Goal: Task Accomplishment & Management: Use online tool/utility

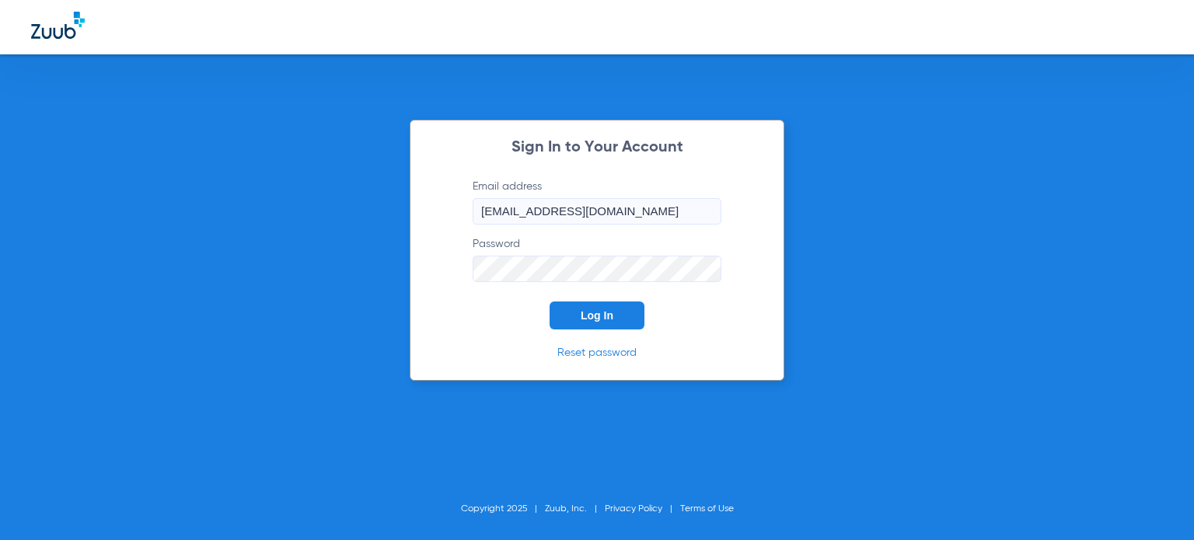
click at [578, 307] on button "Log In" at bounding box center [597, 316] width 95 height 28
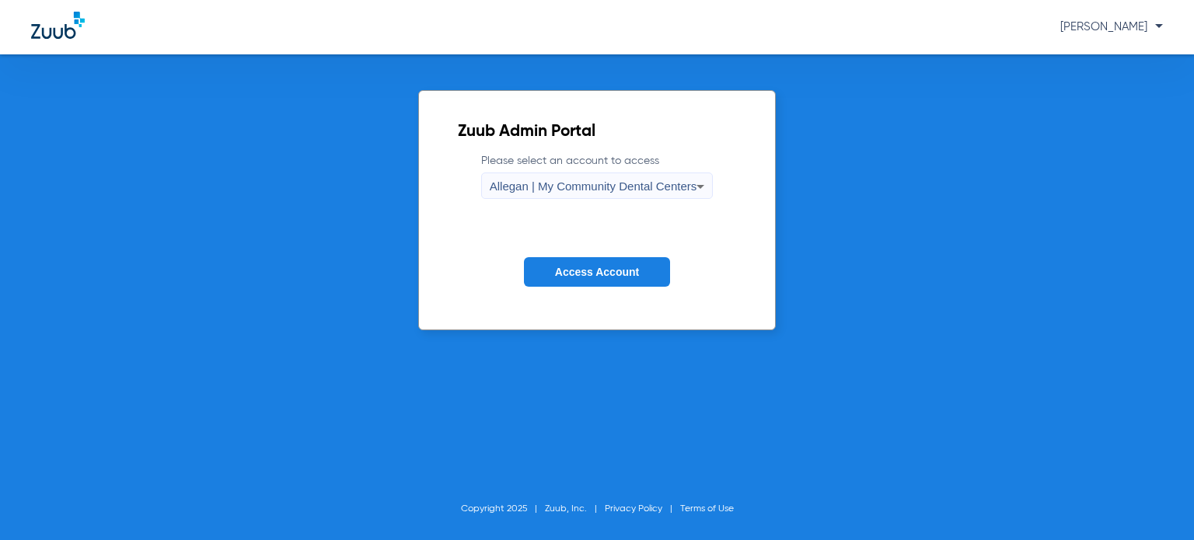
click at [585, 282] on button "Access Account" at bounding box center [597, 272] width 146 height 30
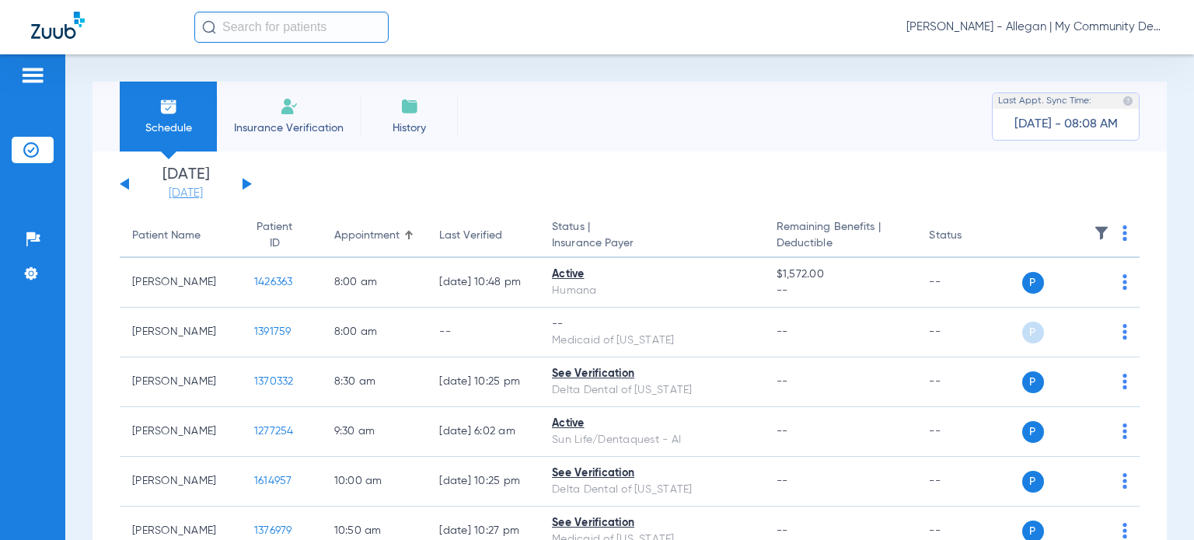
click at [173, 193] on link "[DATE]" at bounding box center [185, 194] width 93 height 16
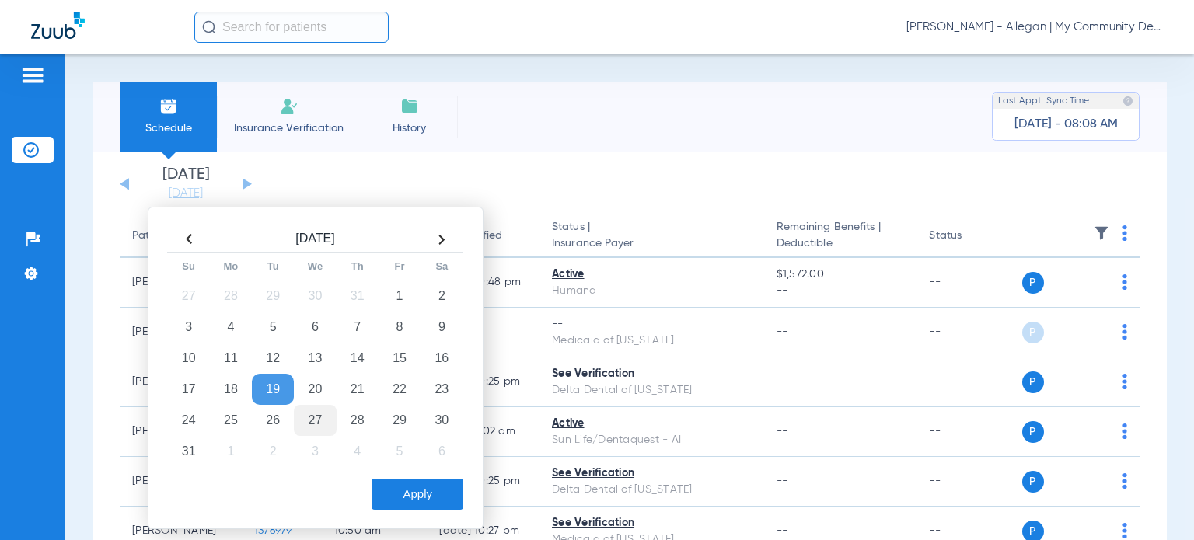
click at [309, 414] on td "27" at bounding box center [315, 420] width 42 height 31
click at [393, 484] on button "Apply" at bounding box center [418, 494] width 92 height 31
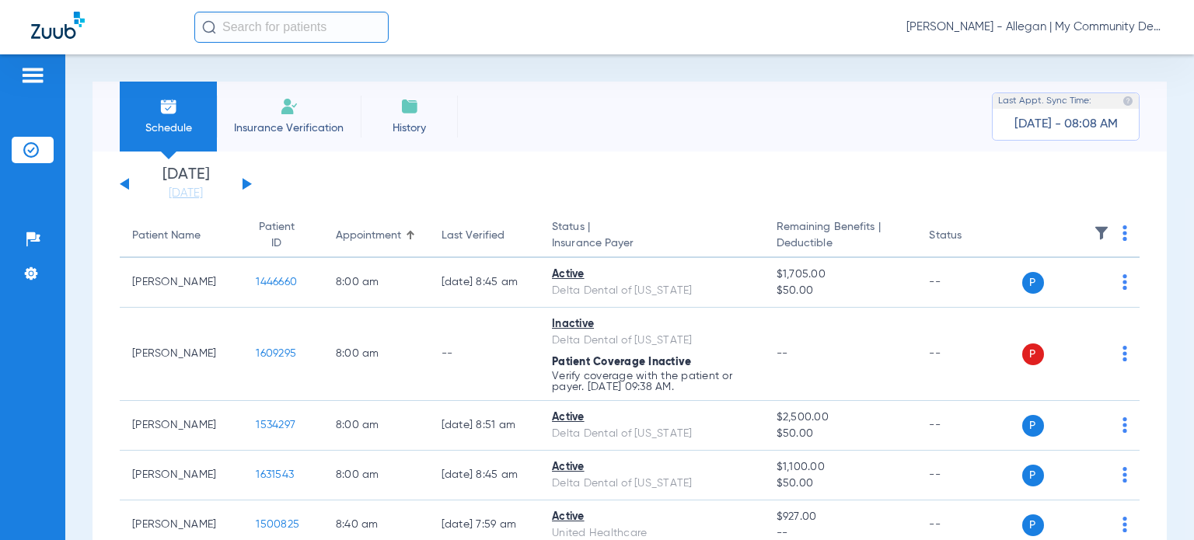
click at [246, 182] on button at bounding box center [247, 184] width 9 height 12
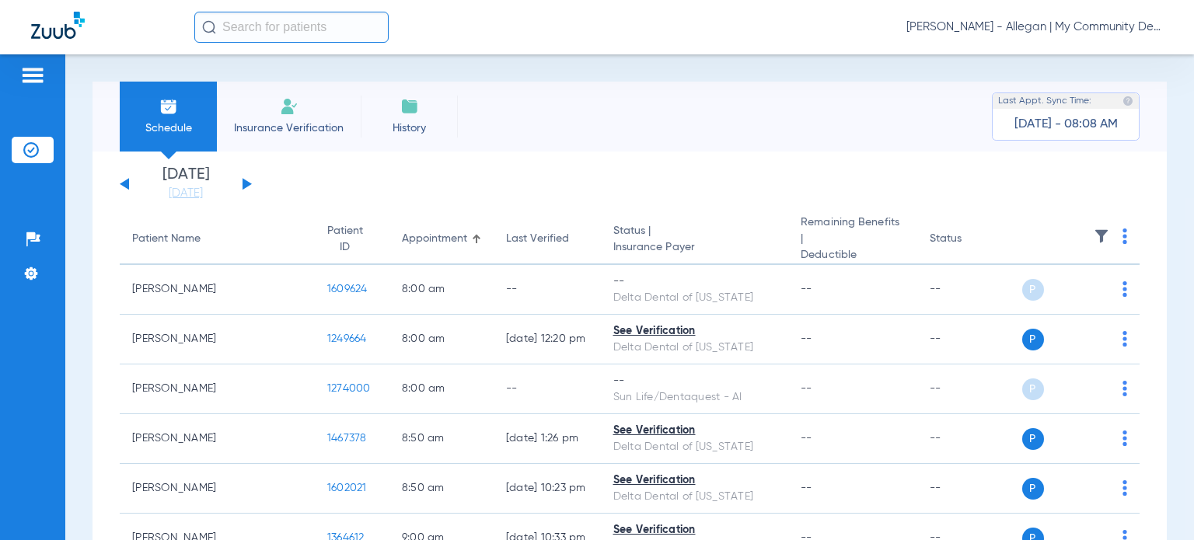
click at [1123, 239] on img at bounding box center [1125, 237] width 5 height 16
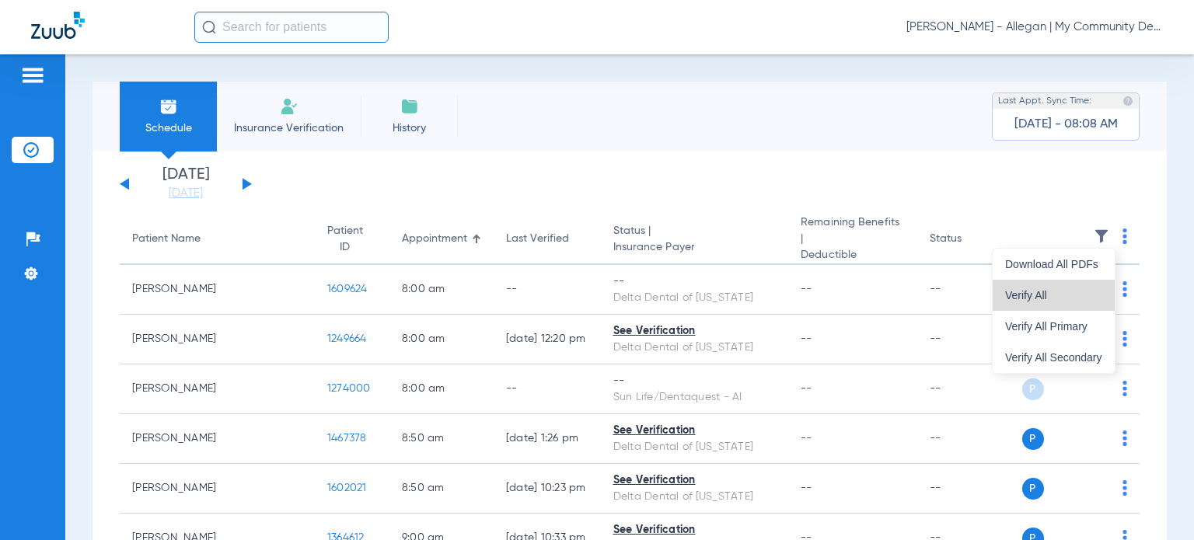
click at [1070, 302] on button "Verify All" at bounding box center [1054, 295] width 122 height 31
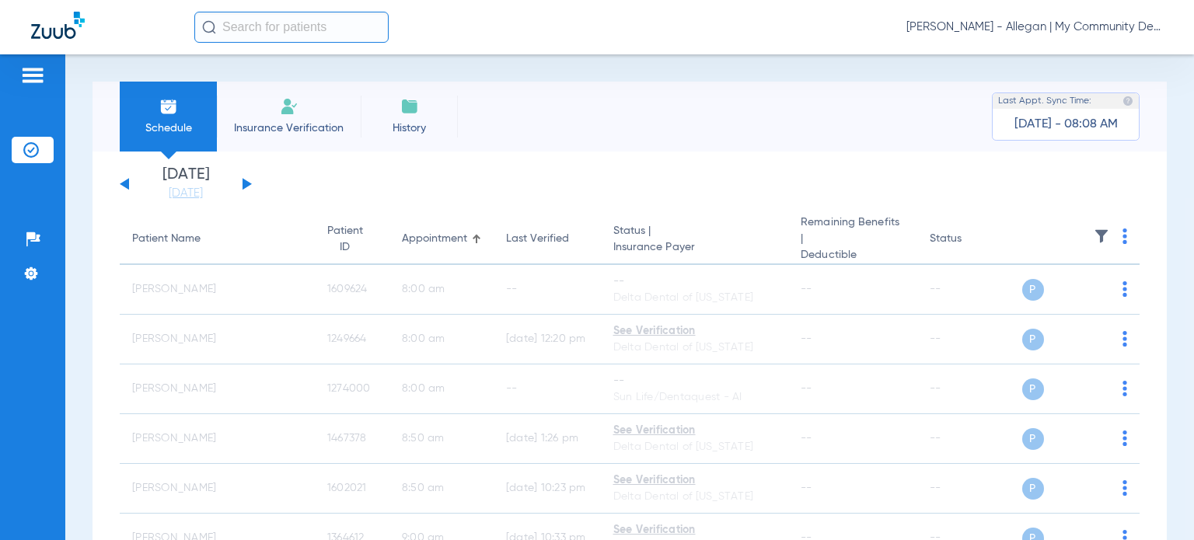
click at [124, 184] on button at bounding box center [124, 184] width 9 height 12
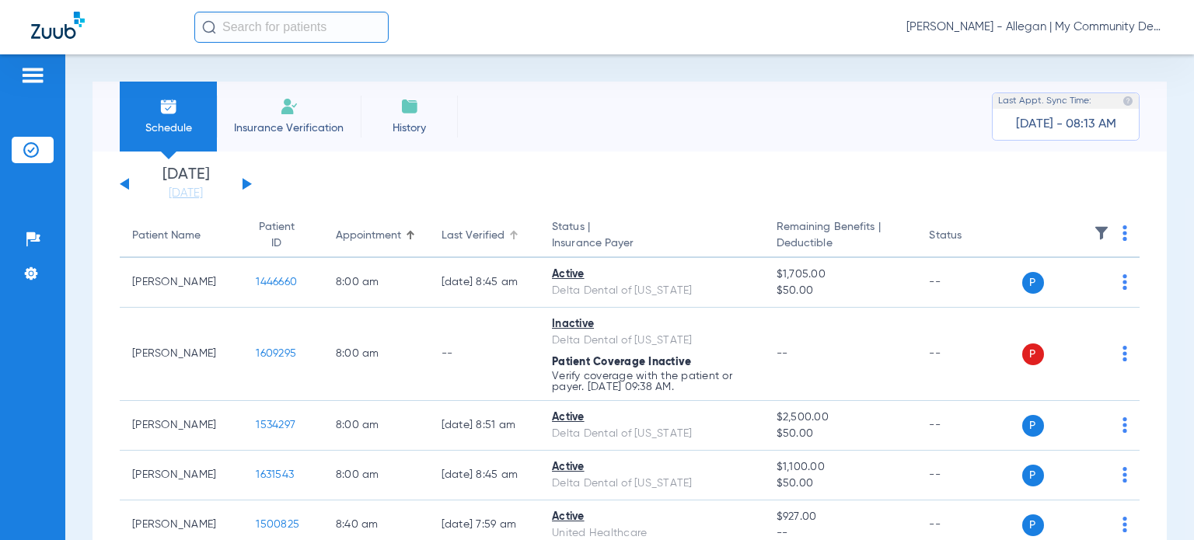
click at [445, 239] on div "Last Verified" at bounding box center [473, 236] width 63 height 16
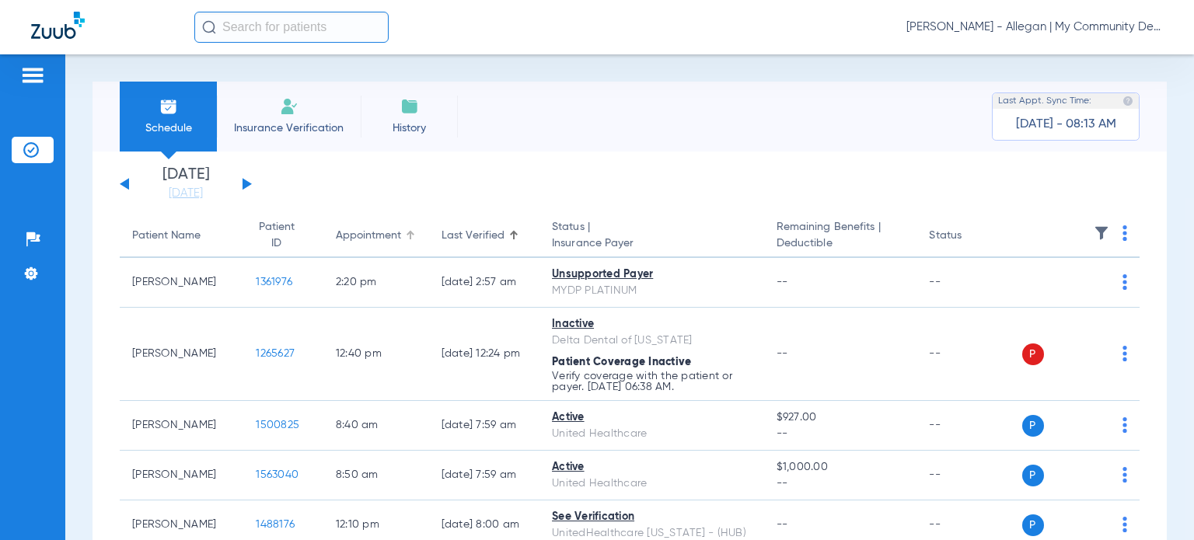
click at [349, 242] on div "Appointment" at bounding box center [368, 236] width 65 height 16
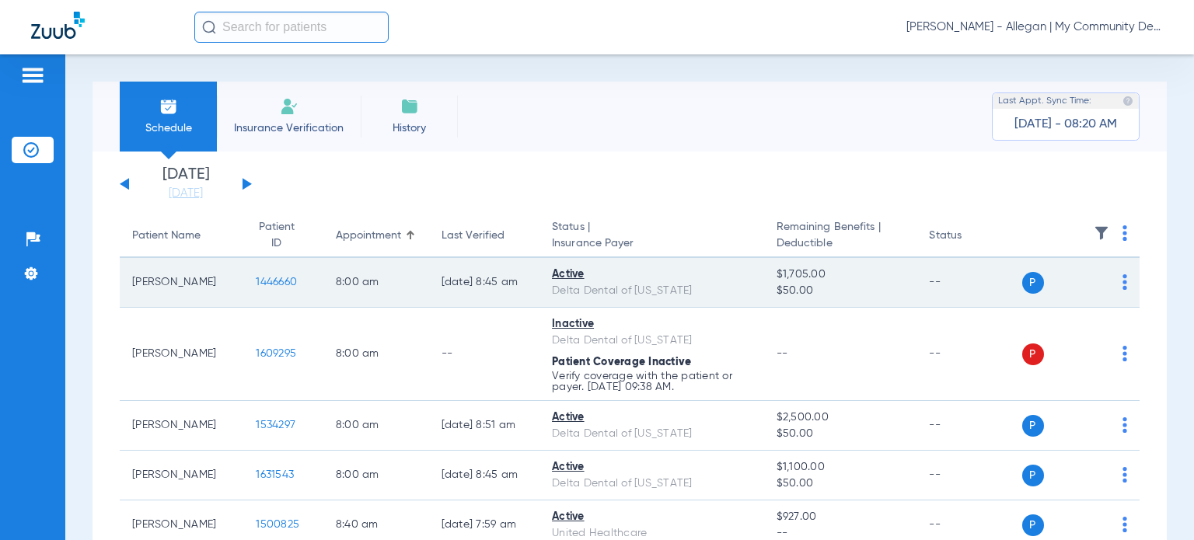
click at [273, 281] on span "1446660" at bounding box center [276, 282] width 41 height 11
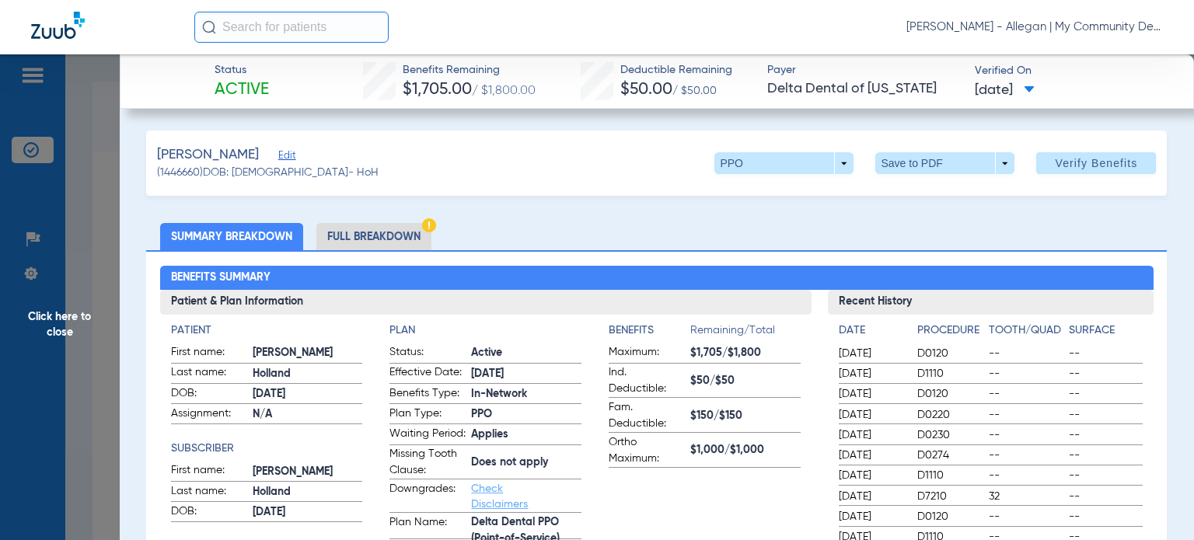
click at [391, 226] on li "Full Breakdown" at bounding box center [373, 236] width 115 height 27
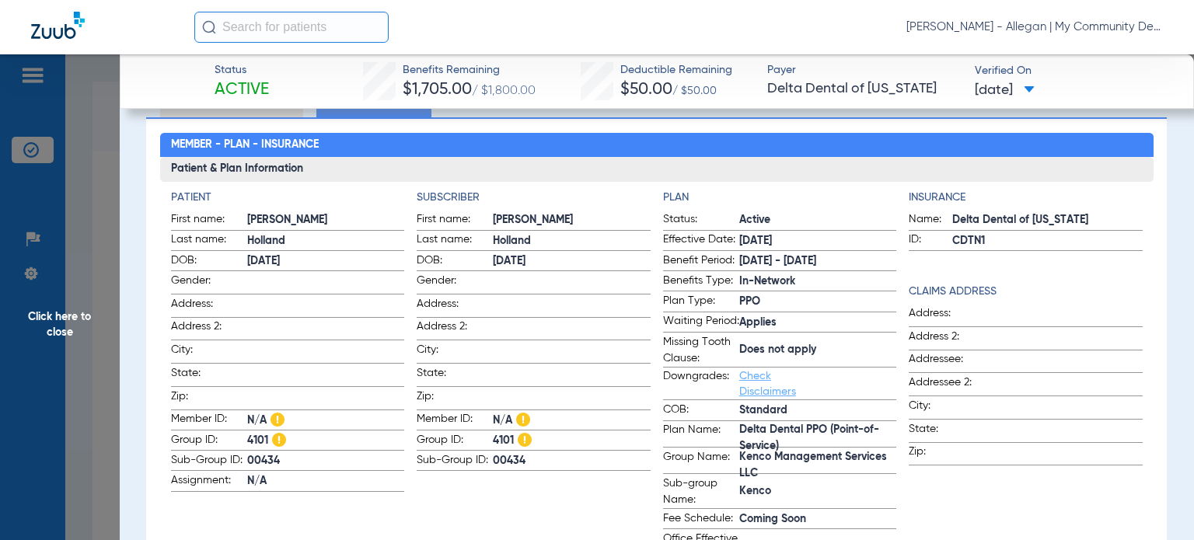
scroll to position [155, 0]
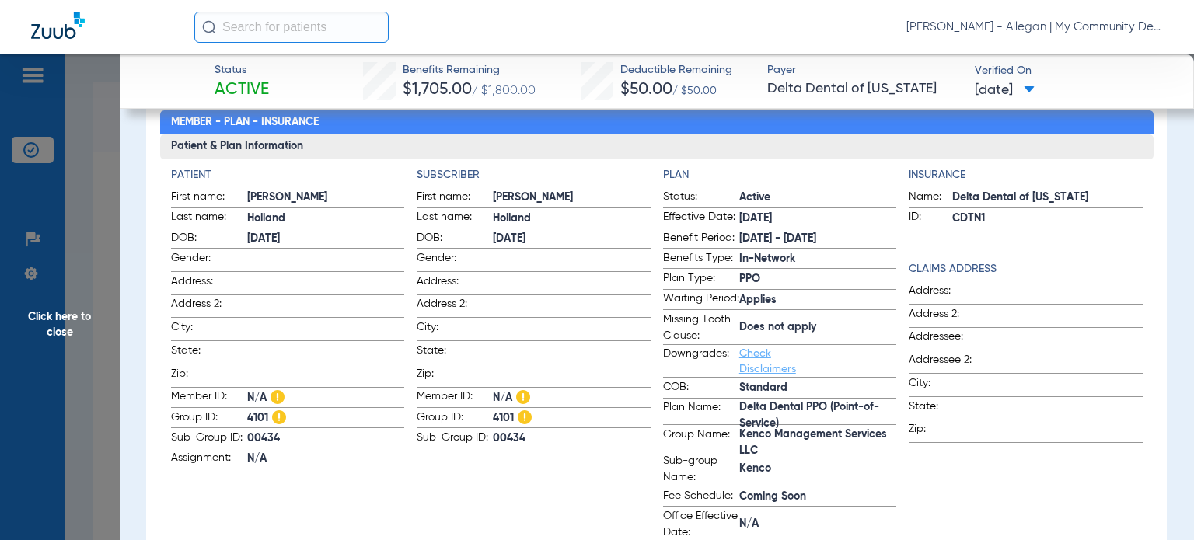
click at [655, 495] on div "Patient First name: Nicholas Last name: Holland DOB: 08/08/1984 Gender: Address…" at bounding box center [657, 354] width 972 height 375
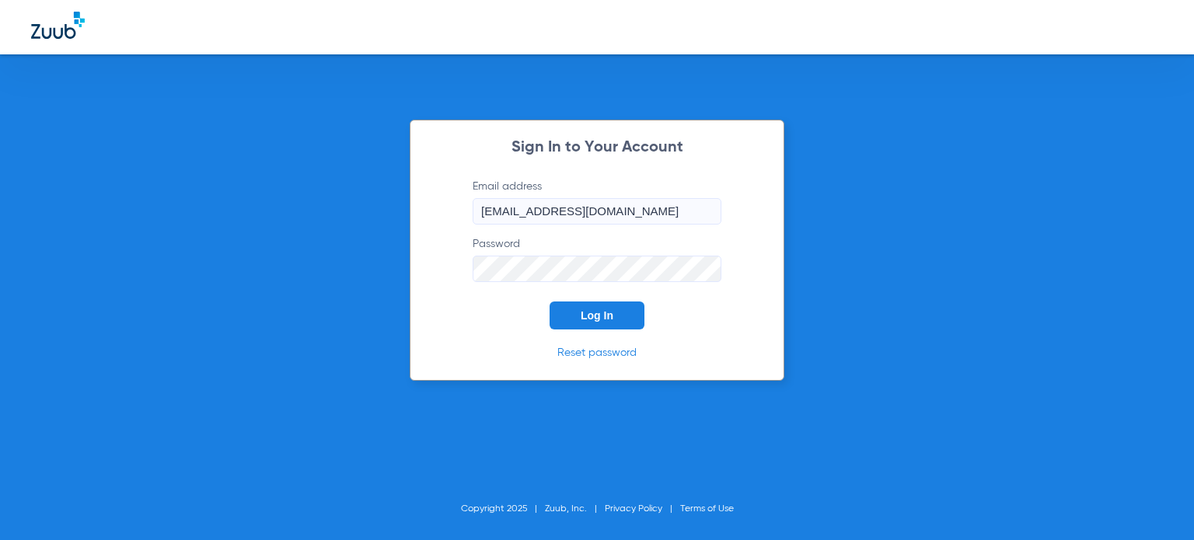
click at [566, 316] on button "Log In" at bounding box center [597, 316] width 95 height 28
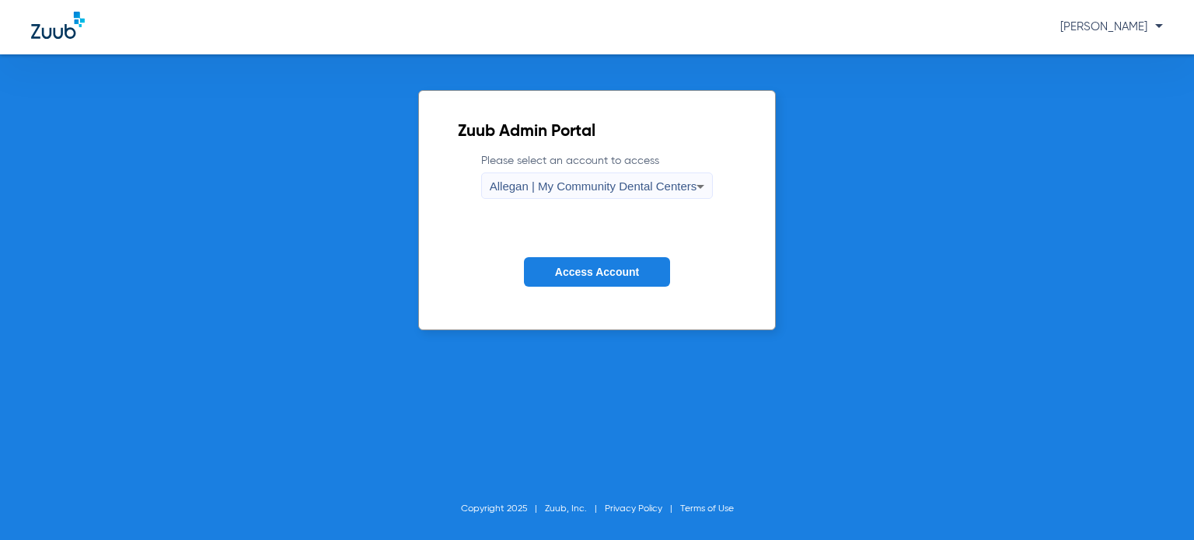
click at [528, 186] on span "Allegan | My Community Dental Centers" at bounding box center [594, 186] width 208 height 13
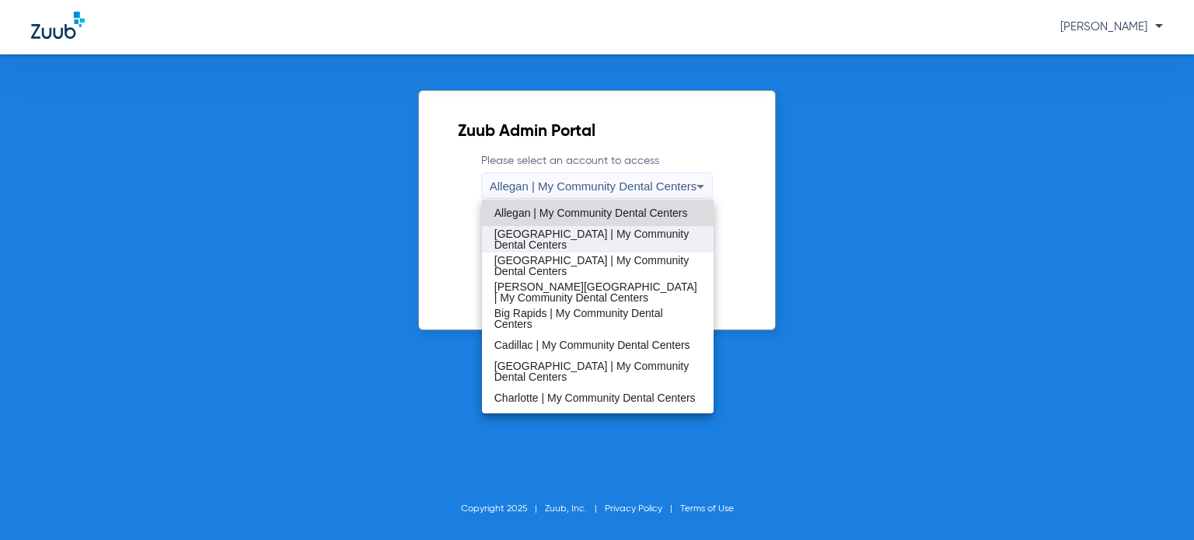
click at [560, 237] on span "[GEOGRAPHIC_DATA] | My Community Dental Centers" at bounding box center [597, 240] width 207 height 22
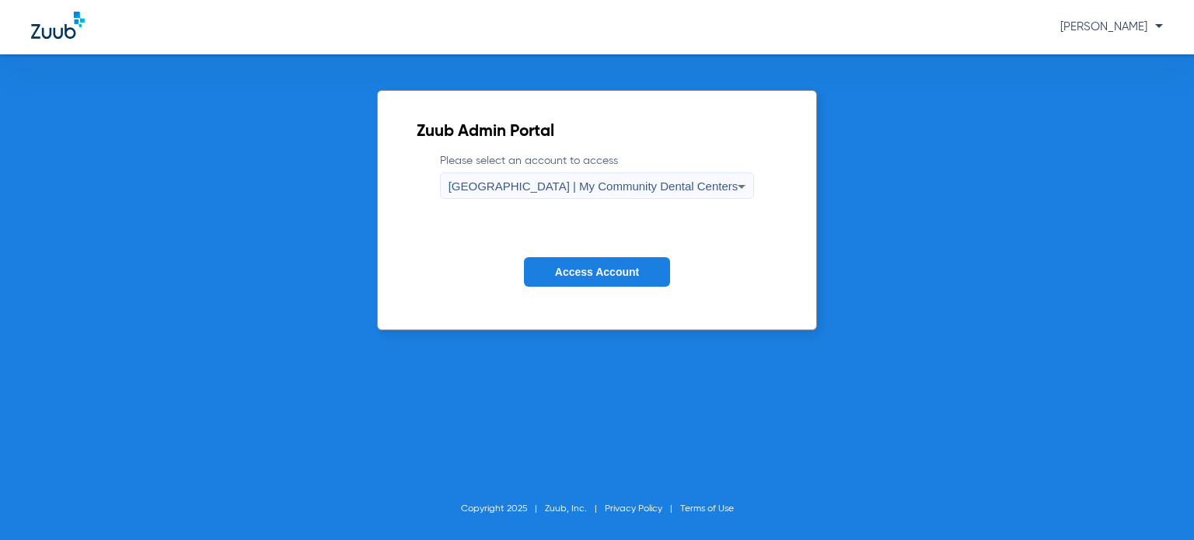
click at [574, 268] on span "Access Account" at bounding box center [597, 272] width 84 height 12
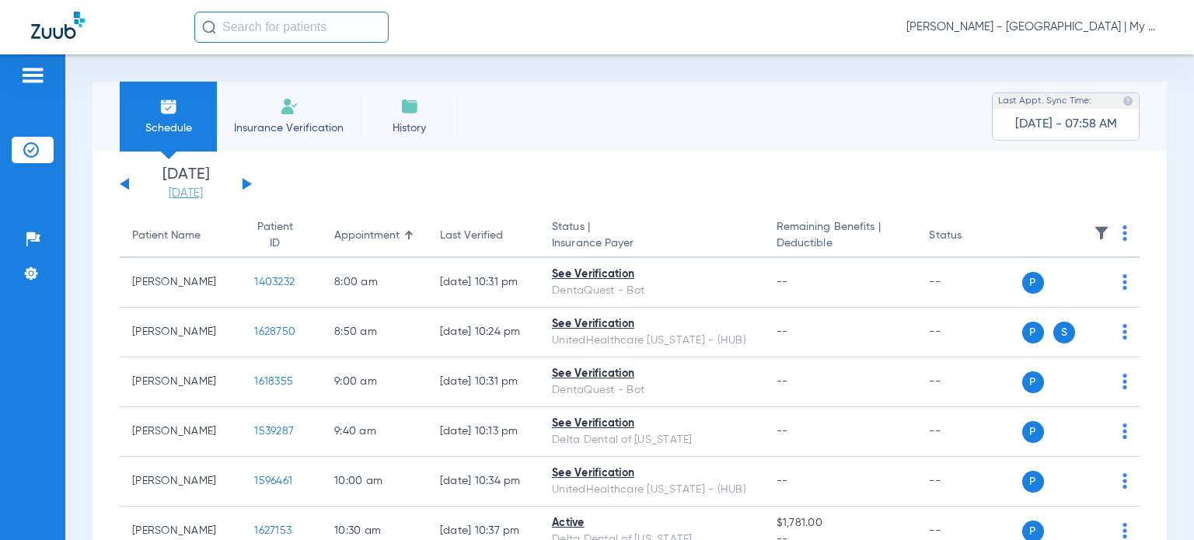
click at [174, 197] on link "[DATE]" at bounding box center [185, 194] width 93 height 16
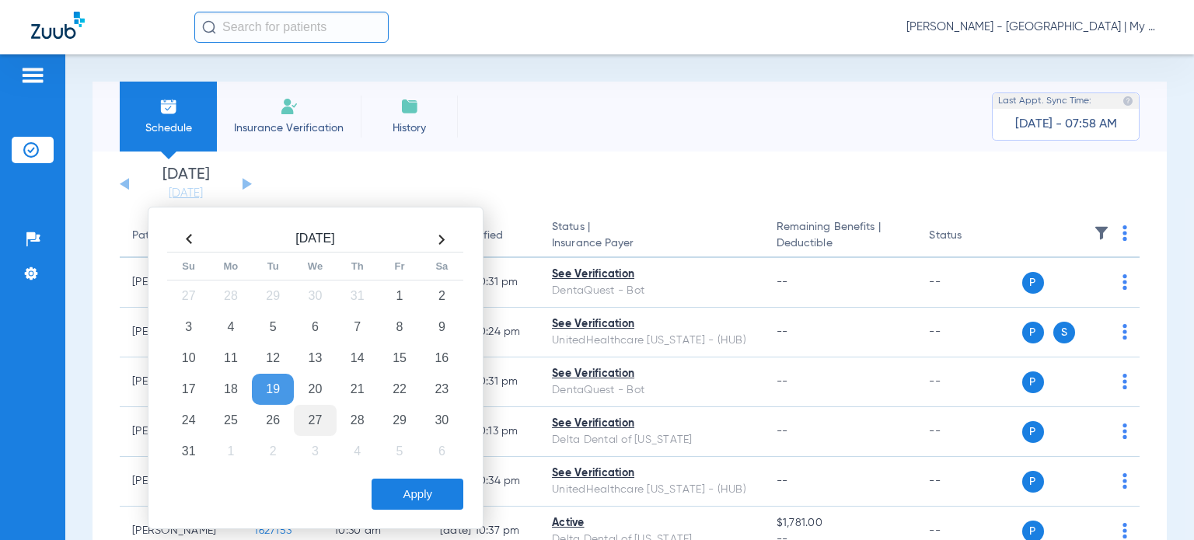
click at [298, 419] on td "27" at bounding box center [315, 420] width 42 height 31
click at [408, 487] on button "Apply" at bounding box center [418, 494] width 92 height 31
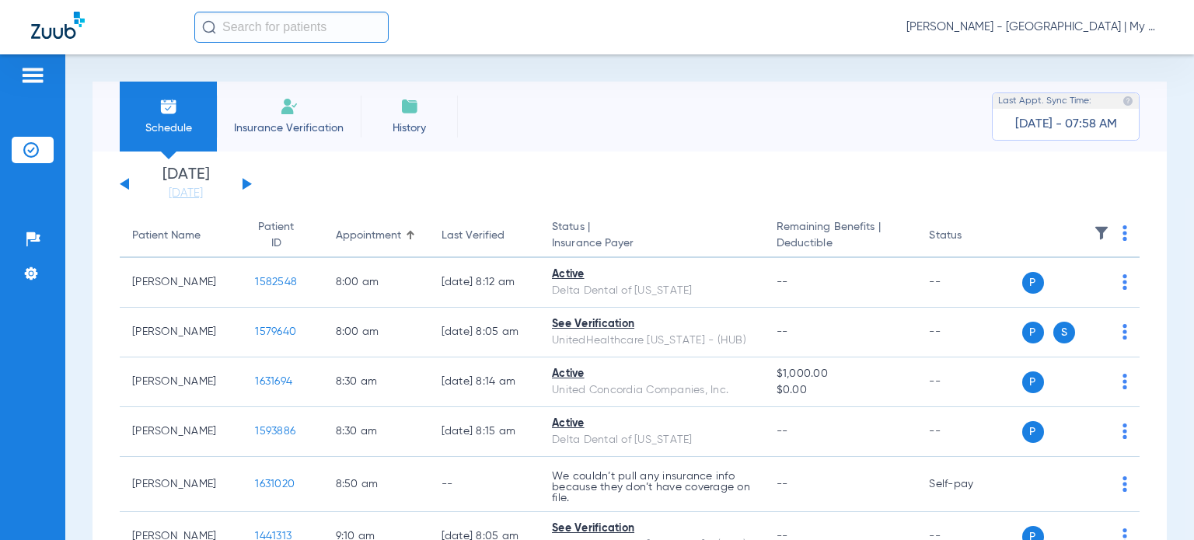
click at [246, 187] on button at bounding box center [247, 184] width 9 height 12
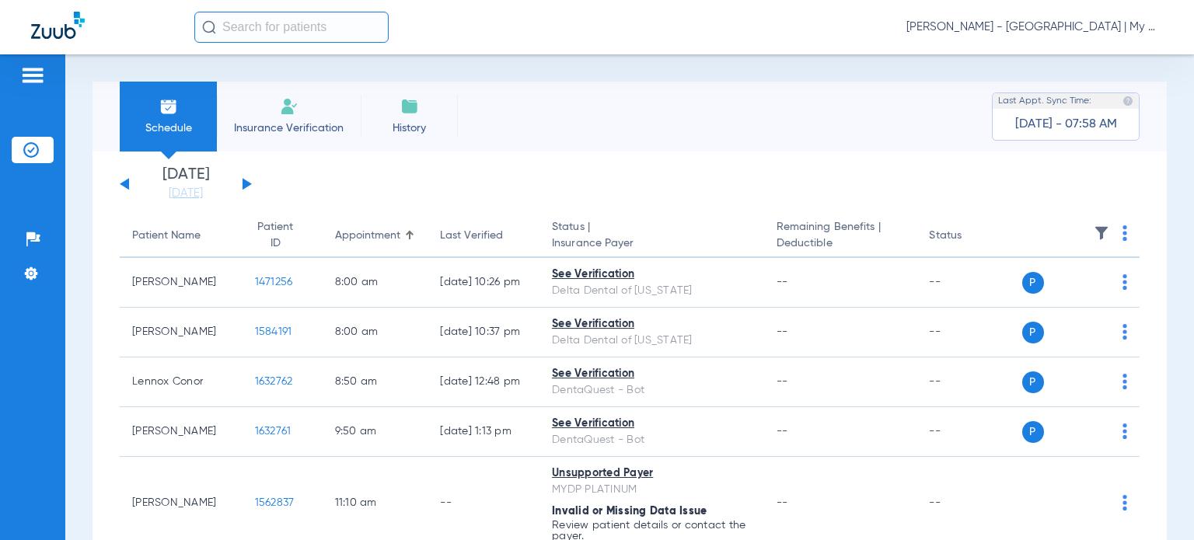
click at [1123, 238] on img at bounding box center [1125, 233] width 5 height 16
click at [1079, 290] on span "Verify All" at bounding box center [1053, 295] width 97 height 11
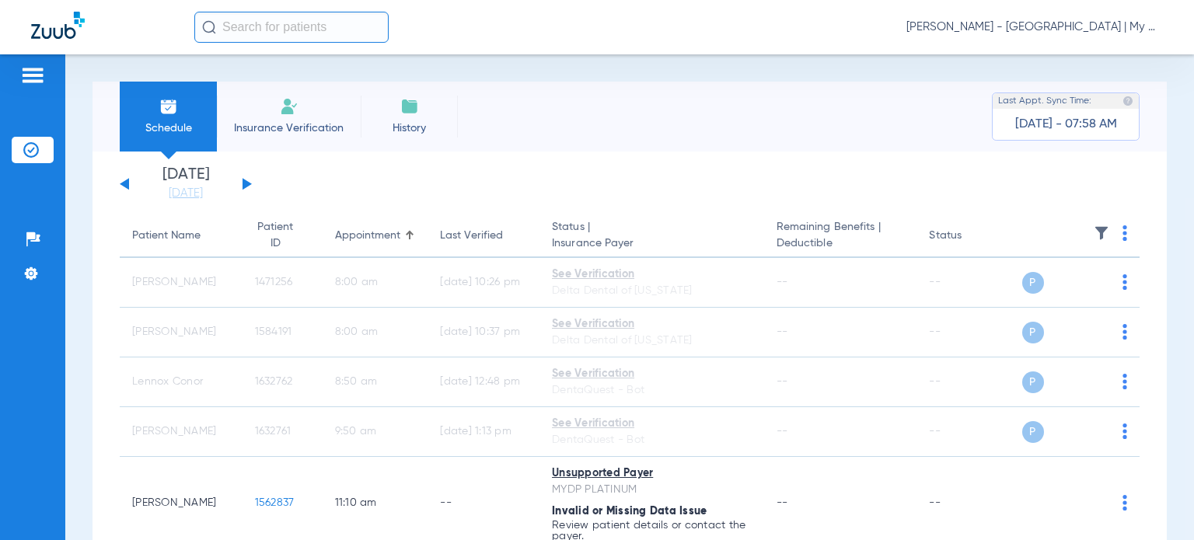
drag, startPoint x: 127, startPoint y: 185, endPoint x: 160, endPoint y: 138, distance: 57.4
click at [127, 184] on button at bounding box center [124, 184] width 9 height 12
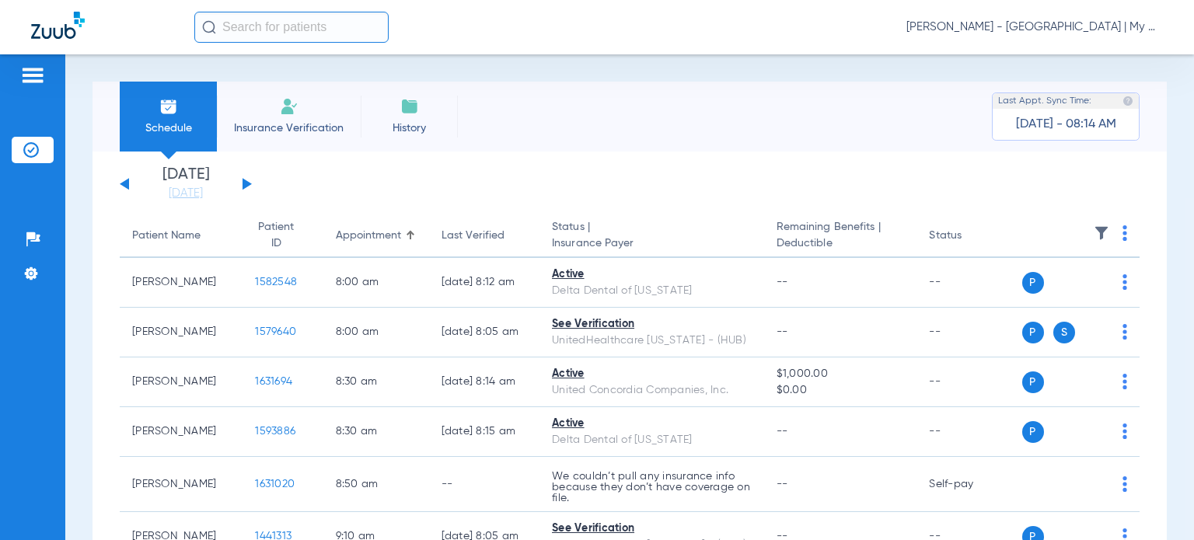
click at [460, 242] on div "Last Verified" at bounding box center [473, 236] width 63 height 16
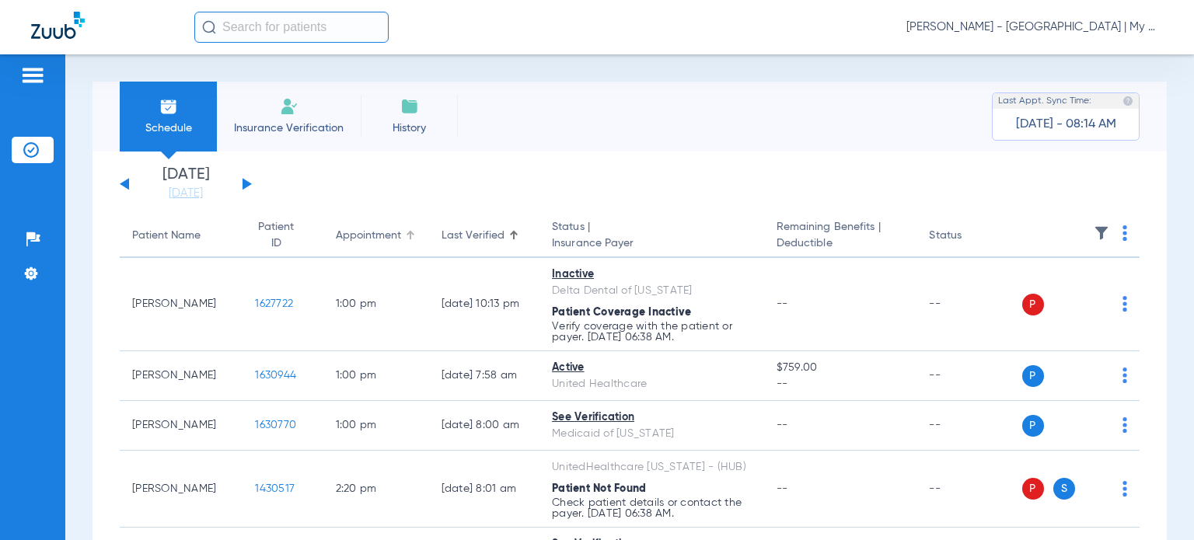
click at [367, 238] on div "Appointment" at bounding box center [368, 236] width 65 height 16
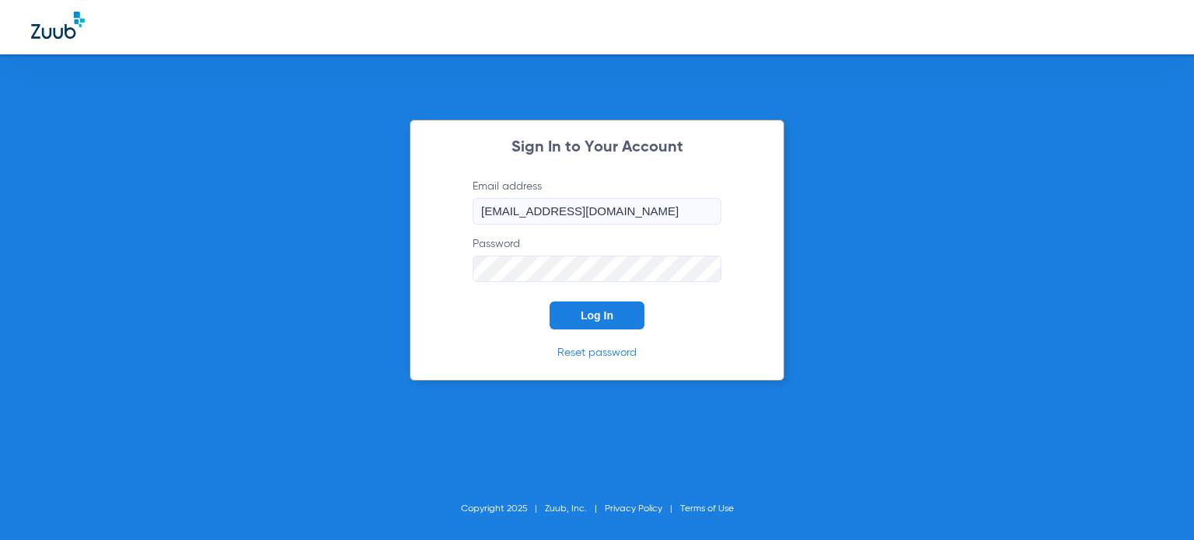
click at [571, 318] on button "Log In" at bounding box center [597, 316] width 95 height 28
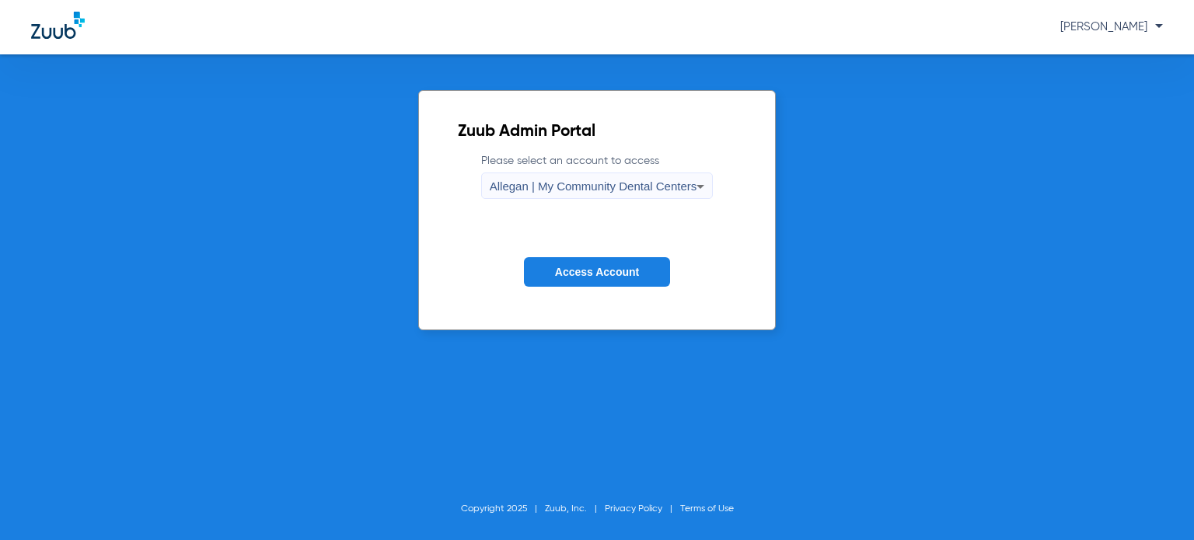
click at [533, 184] on span "Allegan | My Community Dental Centers" at bounding box center [594, 186] width 208 height 13
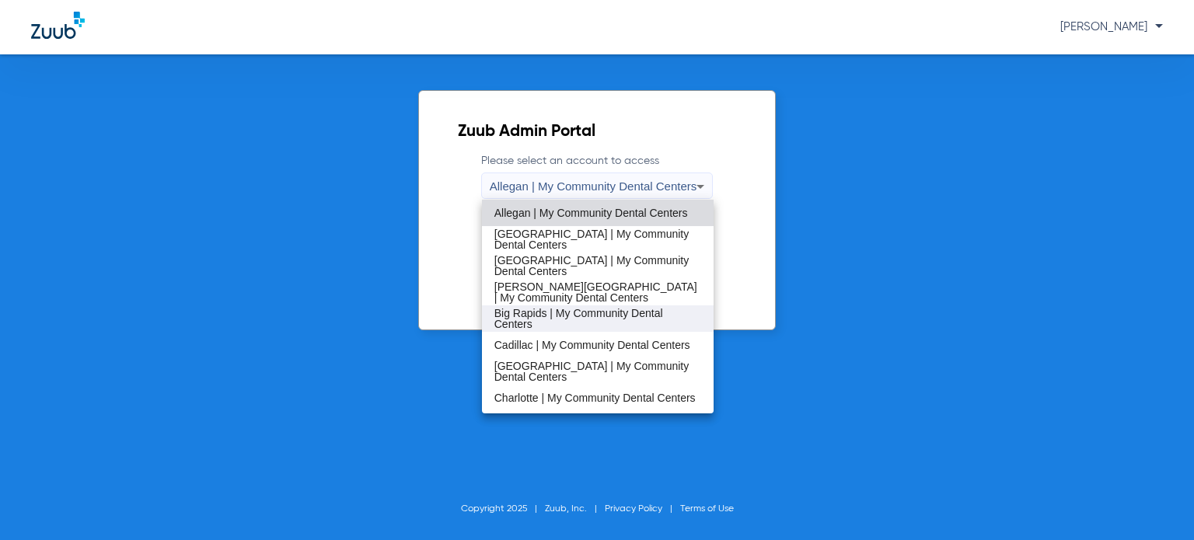
click at [558, 314] on span "Big Rapids | My Community Dental Centers" at bounding box center [597, 319] width 207 height 22
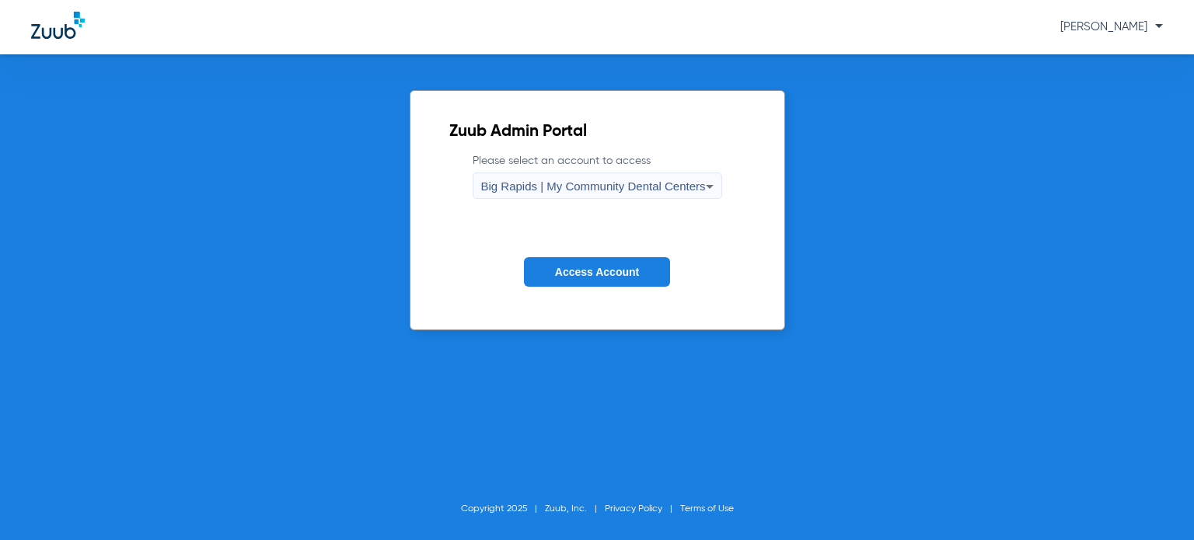
drag, startPoint x: 569, startPoint y: 285, endPoint x: 563, endPoint y: 274, distance: 12.5
click at [569, 285] on button "Access Account" at bounding box center [597, 272] width 146 height 30
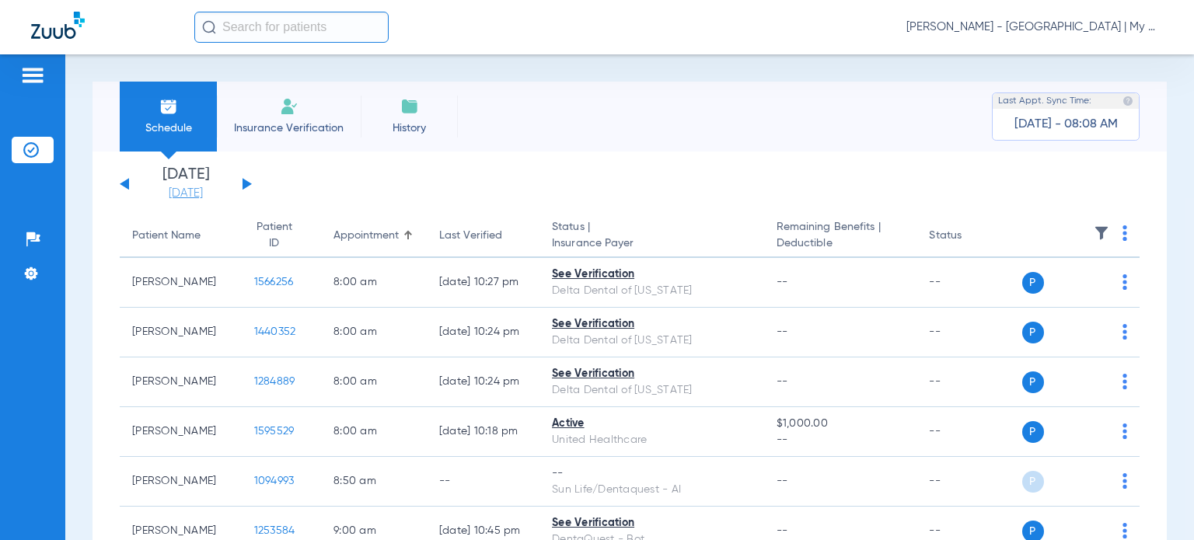
click at [169, 197] on link "[DATE]" at bounding box center [185, 194] width 93 height 16
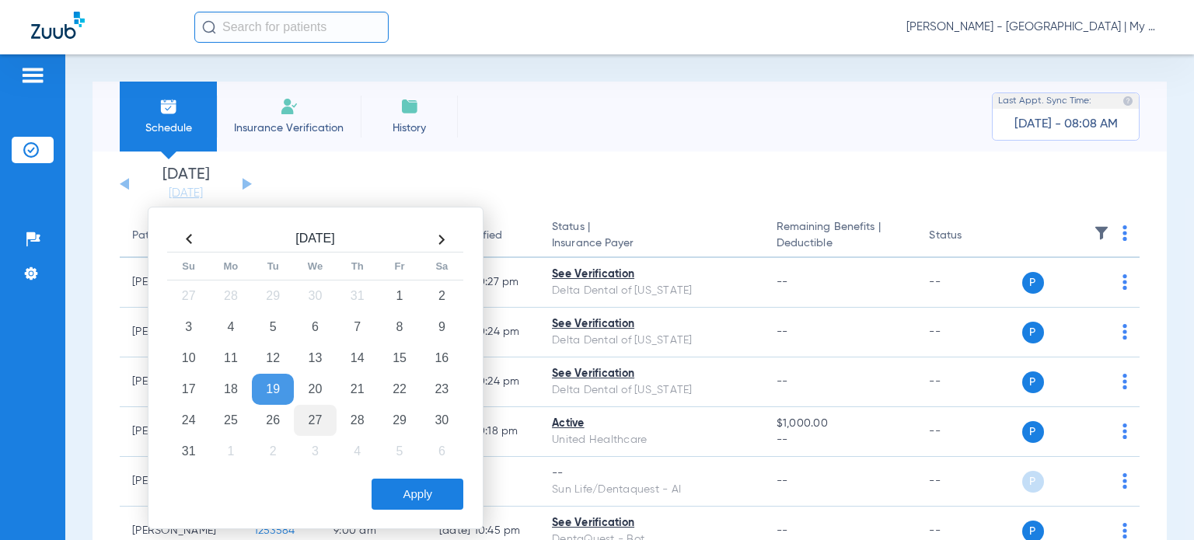
click at [311, 414] on td "27" at bounding box center [315, 420] width 42 height 31
click at [416, 491] on button "Apply" at bounding box center [418, 494] width 92 height 31
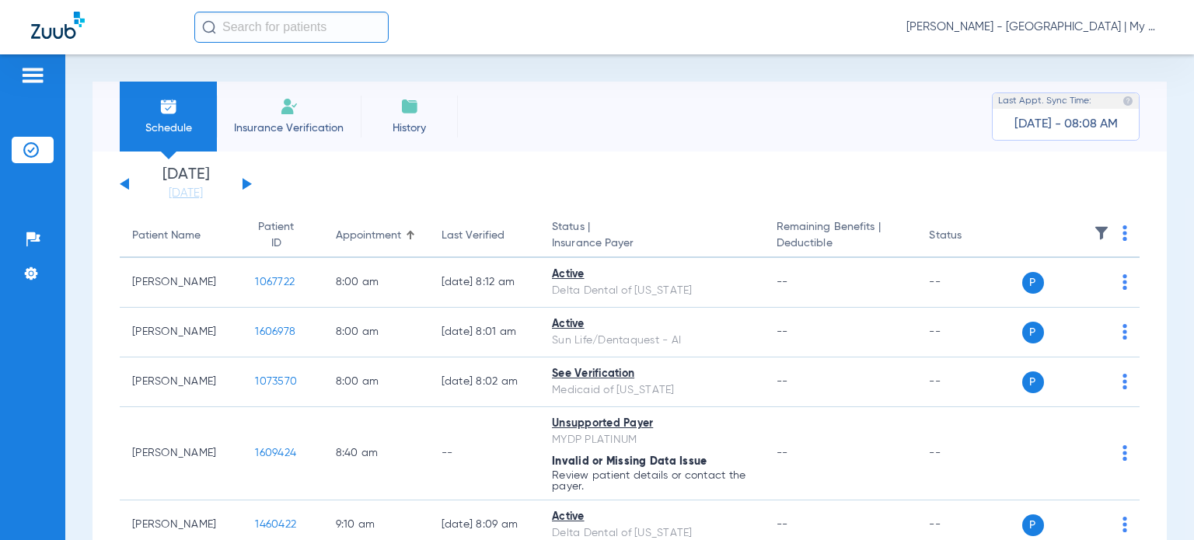
click at [246, 185] on button at bounding box center [247, 184] width 9 height 12
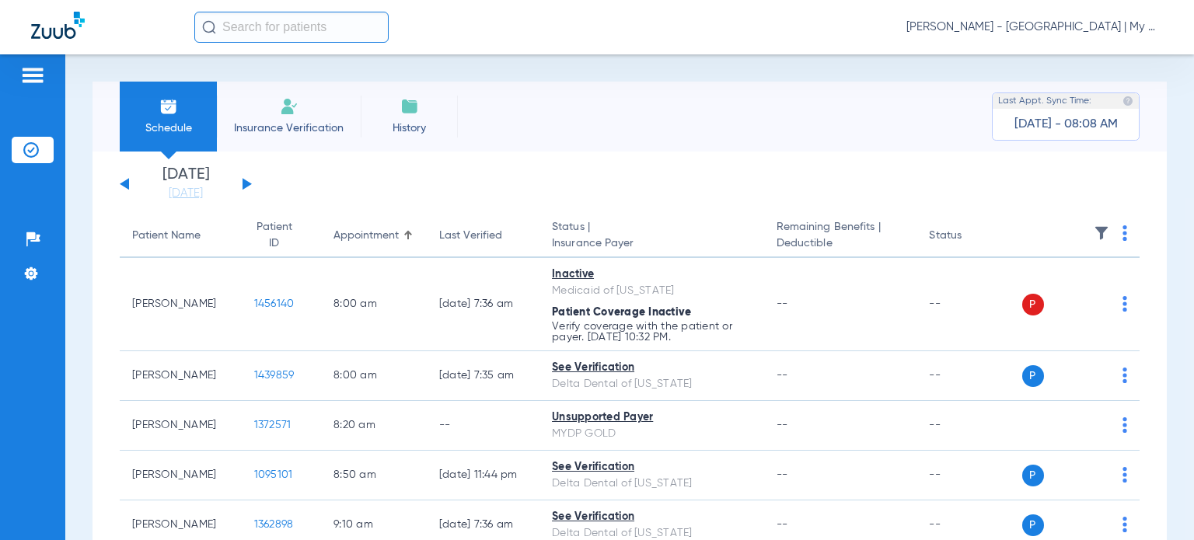
click at [1123, 235] on img at bounding box center [1125, 233] width 5 height 16
click at [1052, 288] on button "Verify All" at bounding box center [1054, 295] width 122 height 31
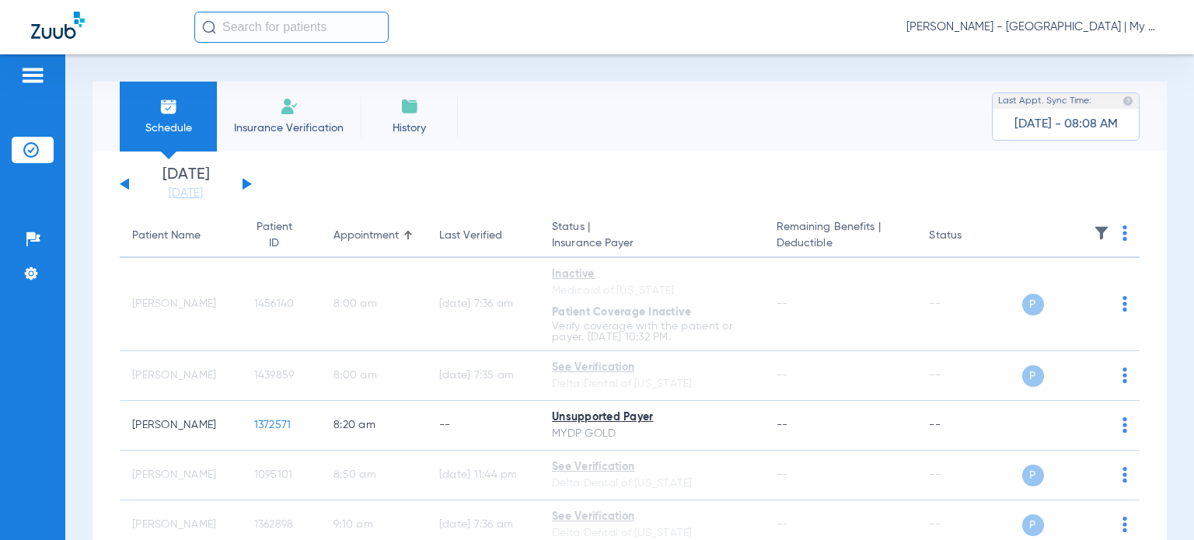
click at [124, 183] on button at bounding box center [124, 184] width 9 height 12
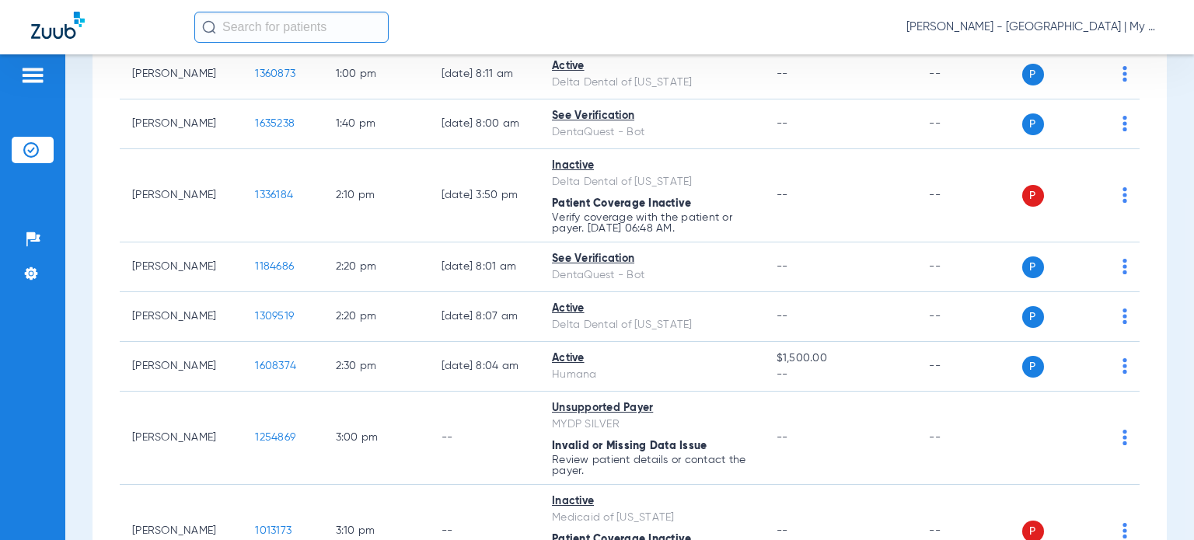
scroll to position [1399, 0]
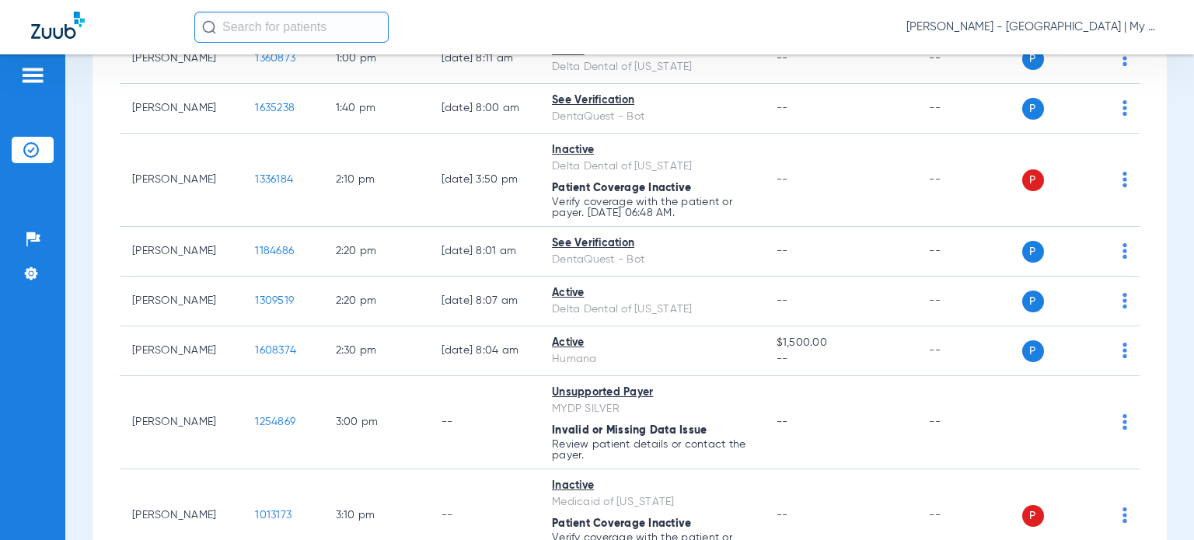
drag, startPoint x: 1161, startPoint y: 281, endPoint x: 1139, endPoint y: 290, distance: 23.7
click at [1161, 281] on div "Schedule Insurance Verification History Last Appt. Sync Time: Today - 08:20 AM …" at bounding box center [629, 297] width 1129 height 486
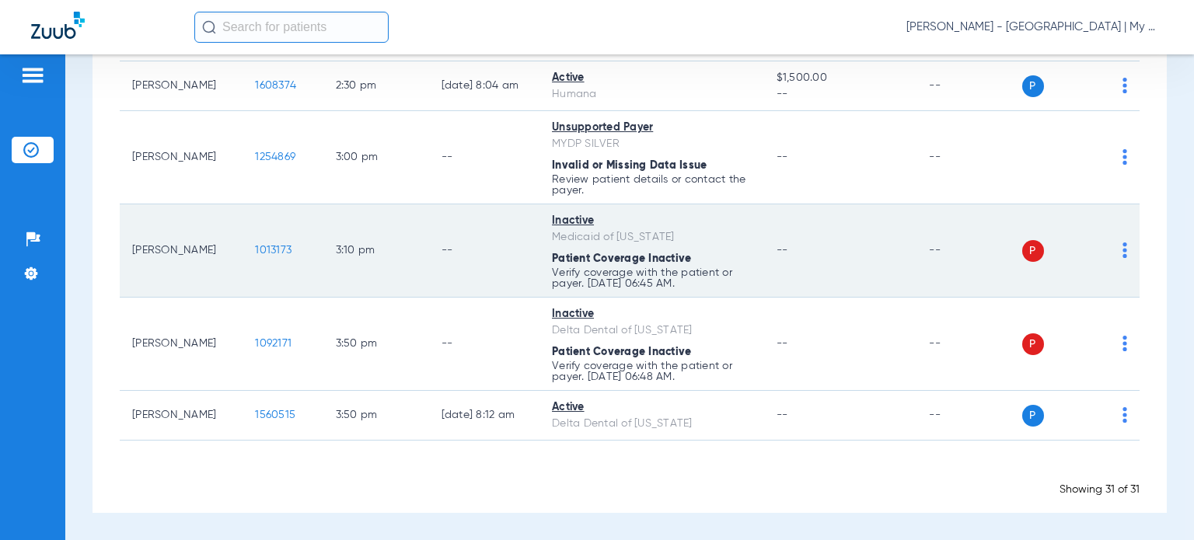
scroll to position [1674, 0]
drag, startPoint x: 1157, startPoint y: 232, endPoint x: 1123, endPoint y: 237, distance: 35.4
click at [1157, 232] on div "Schedule Insurance Verification History Last Appt. Sync Time: Today - 08:20 AM …" at bounding box center [629, 297] width 1129 height 486
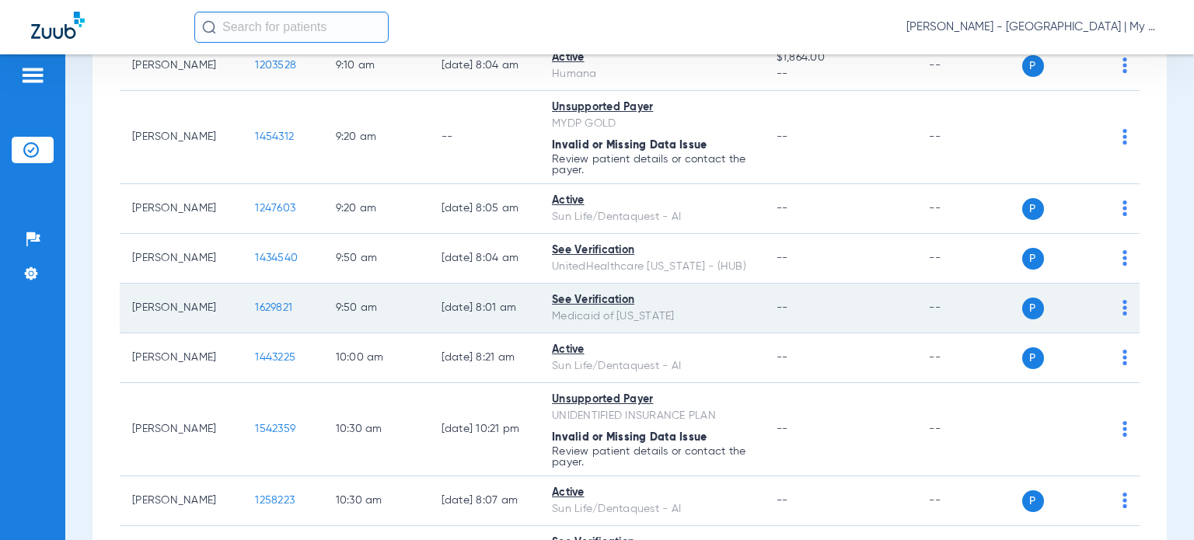
scroll to position [0, 0]
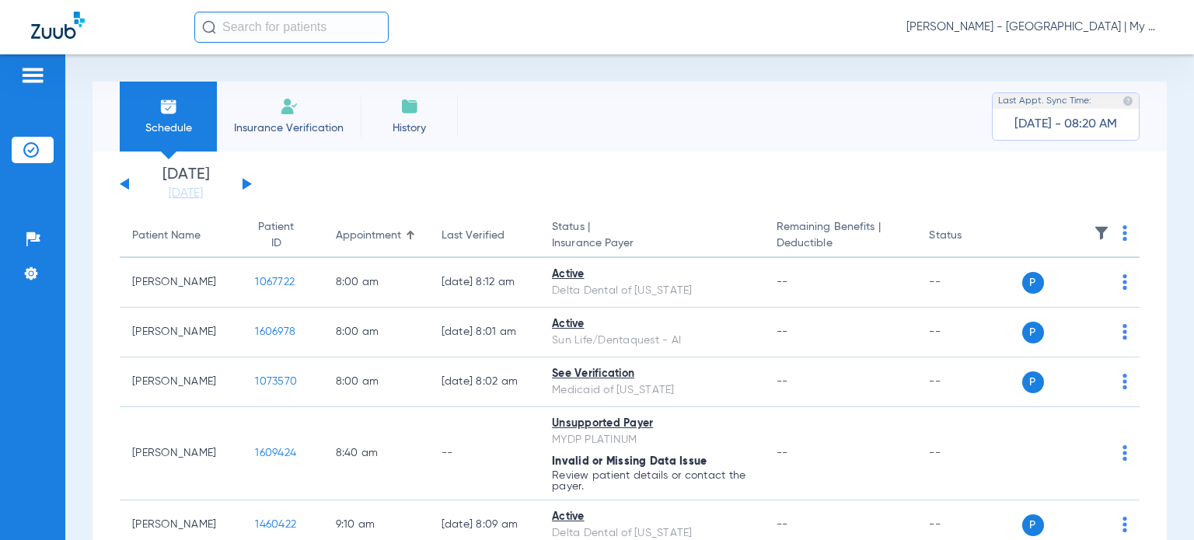
click at [472, 239] on div "Last Verified" at bounding box center [473, 236] width 63 height 16
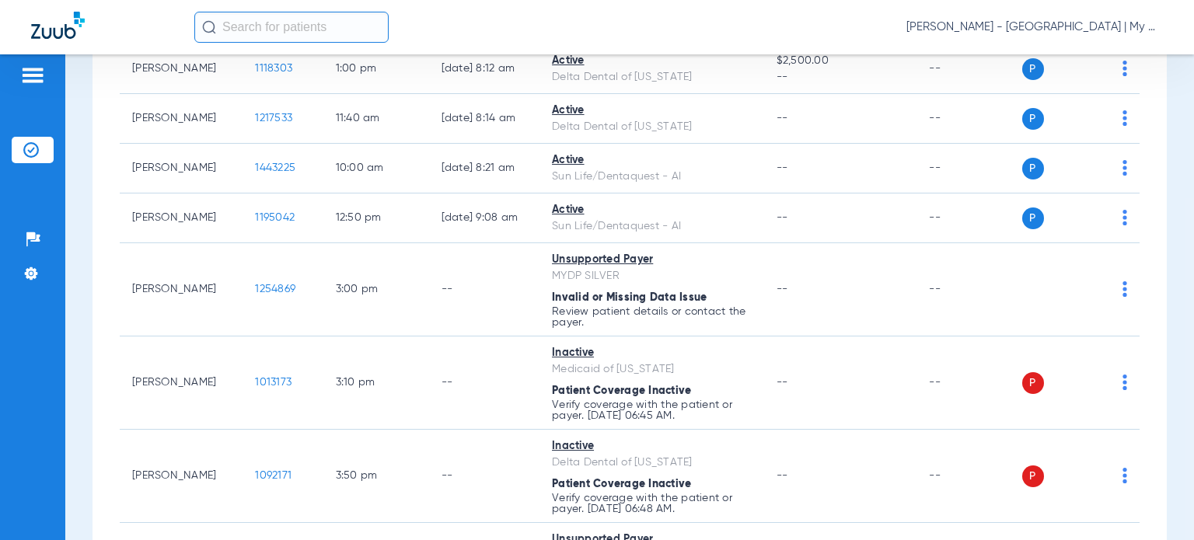
scroll to position [1632, 0]
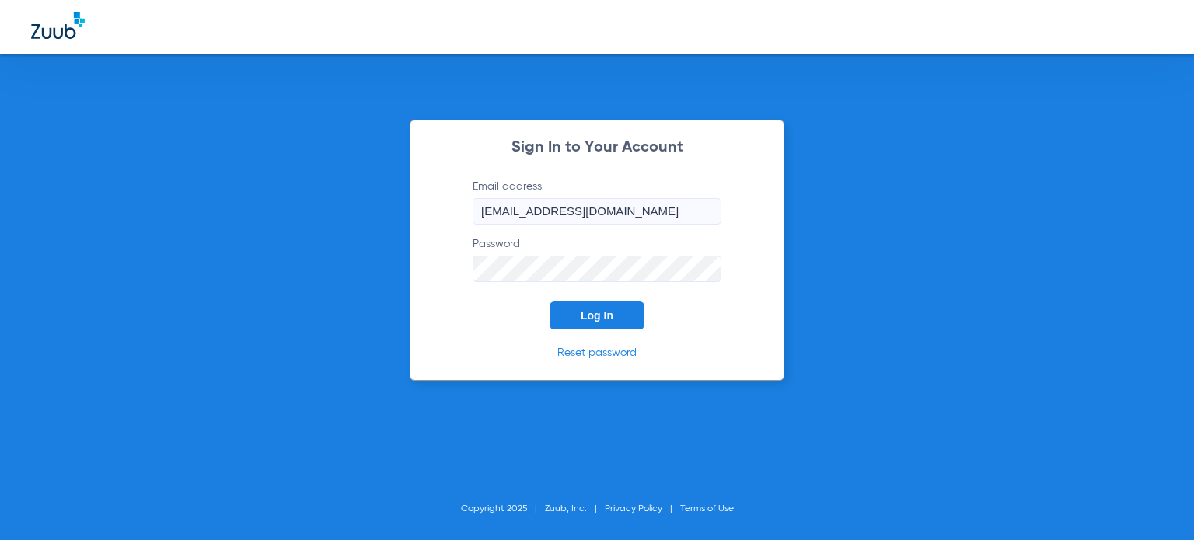
click at [564, 313] on button "Log In" at bounding box center [597, 316] width 95 height 28
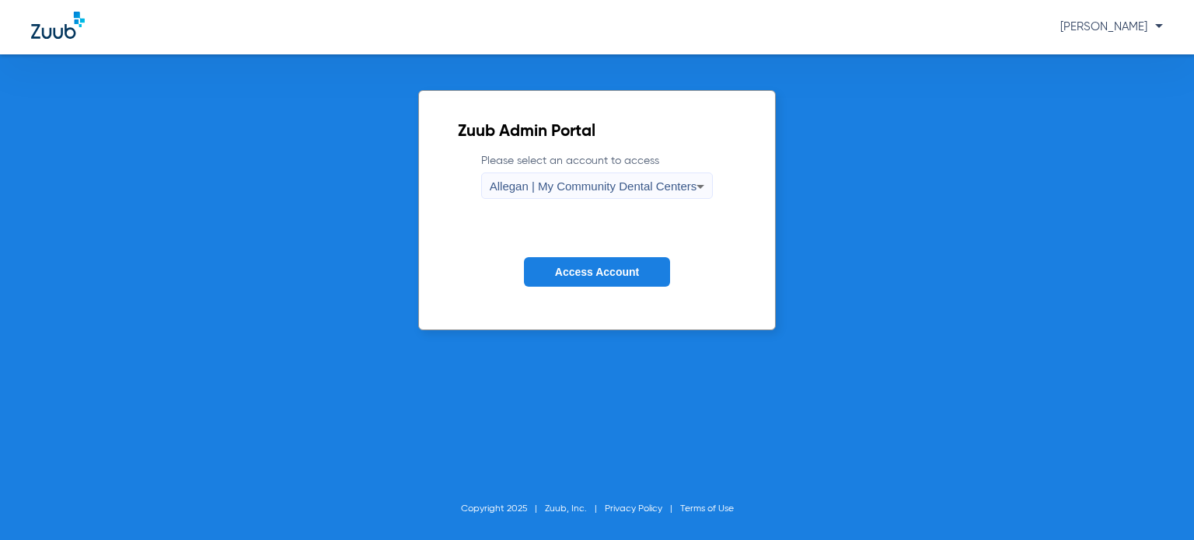
click at [527, 193] on div "Allegan | My Community Dental Centers" at bounding box center [594, 186] width 208 height 26
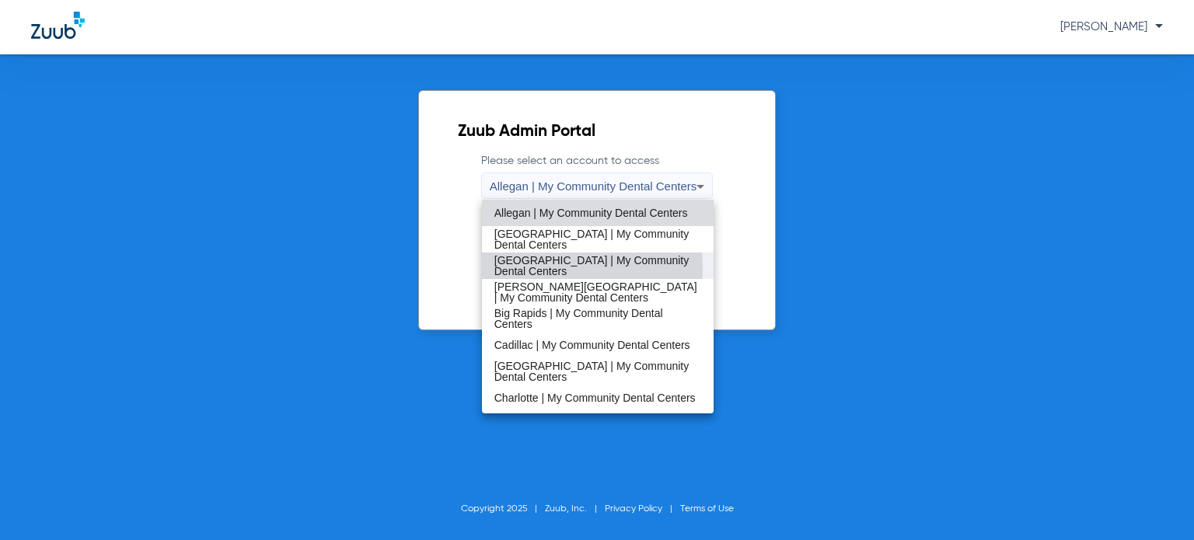
click at [544, 267] on span "Bay City | My Community Dental Centers" at bounding box center [597, 266] width 207 height 22
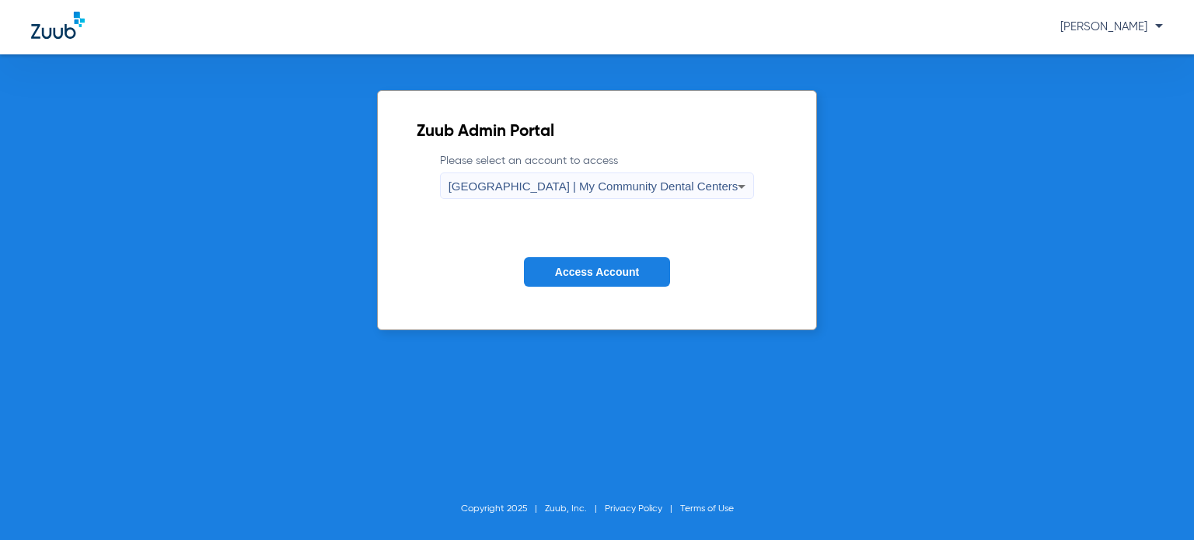
click at [581, 275] on span "Access Account" at bounding box center [597, 272] width 84 height 12
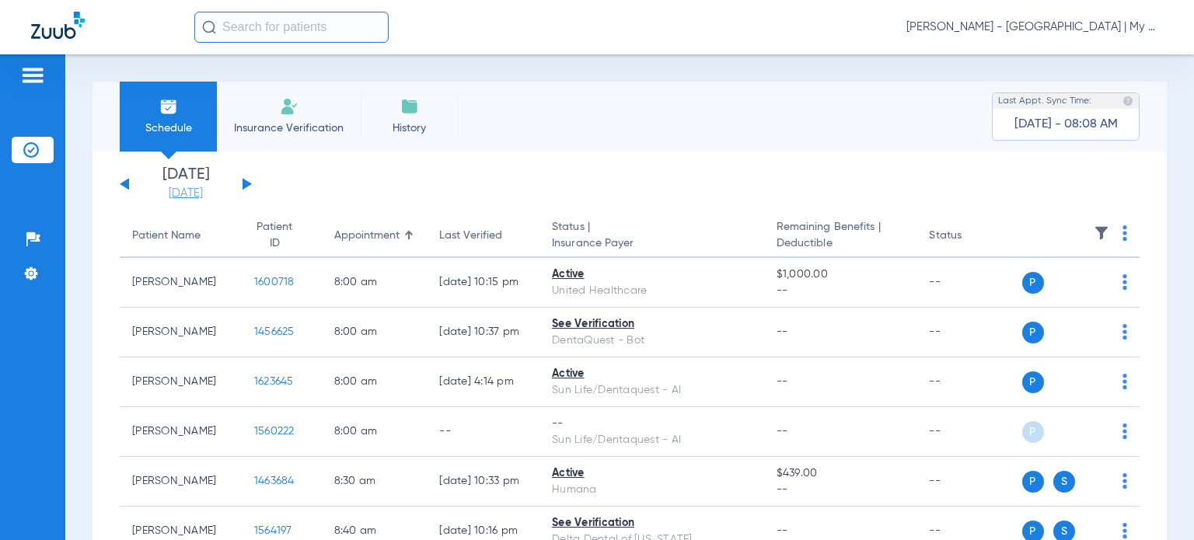
click at [194, 194] on link "[DATE]" at bounding box center [185, 194] width 93 height 16
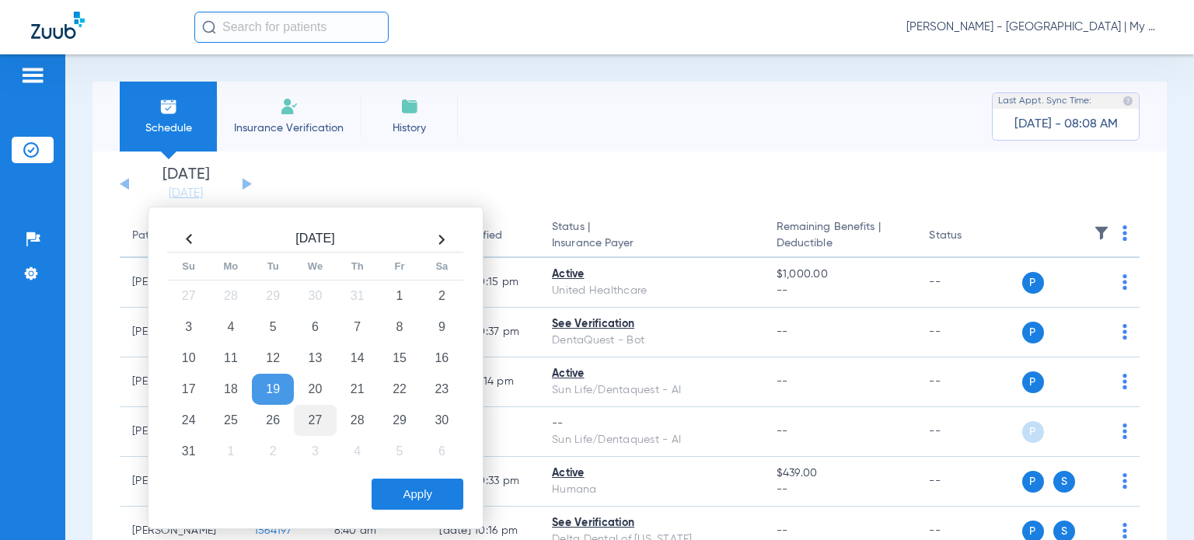
click at [302, 412] on td "27" at bounding box center [315, 420] width 42 height 31
click at [390, 491] on button "Apply" at bounding box center [418, 494] width 92 height 31
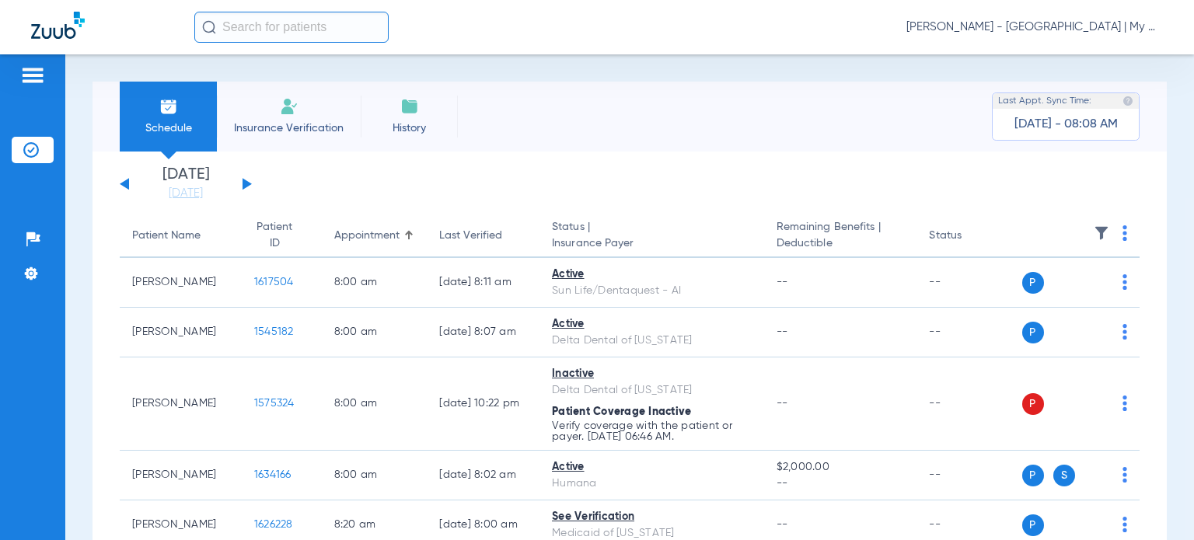
click at [246, 183] on button at bounding box center [247, 184] width 9 height 12
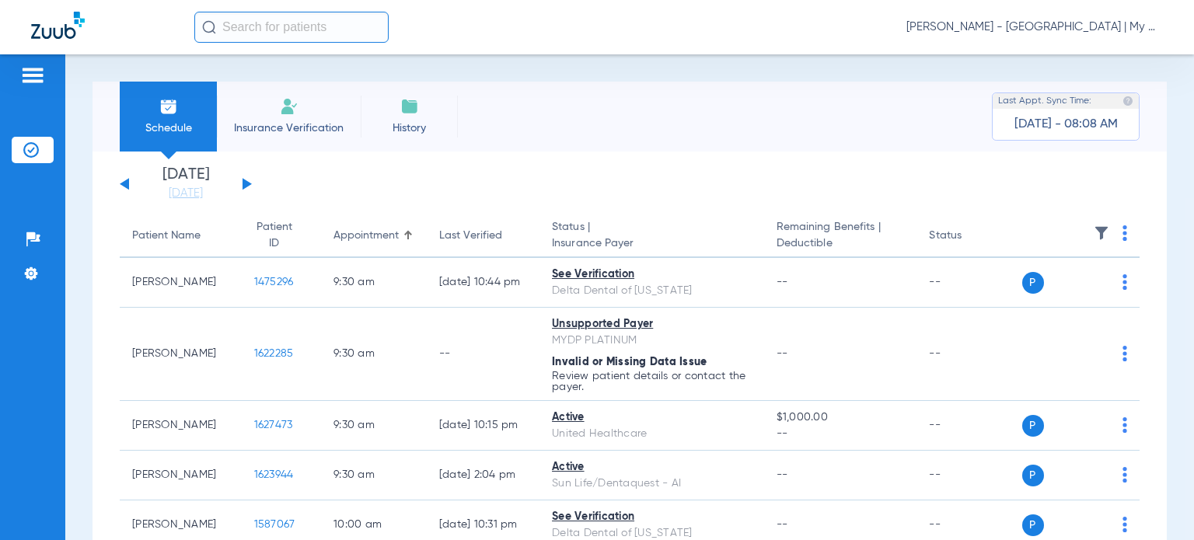
click at [1123, 232] on img at bounding box center [1125, 233] width 5 height 16
click at [1076, 290] on span "Verify All" at bounding box center [1053, 295] width 97 height 11
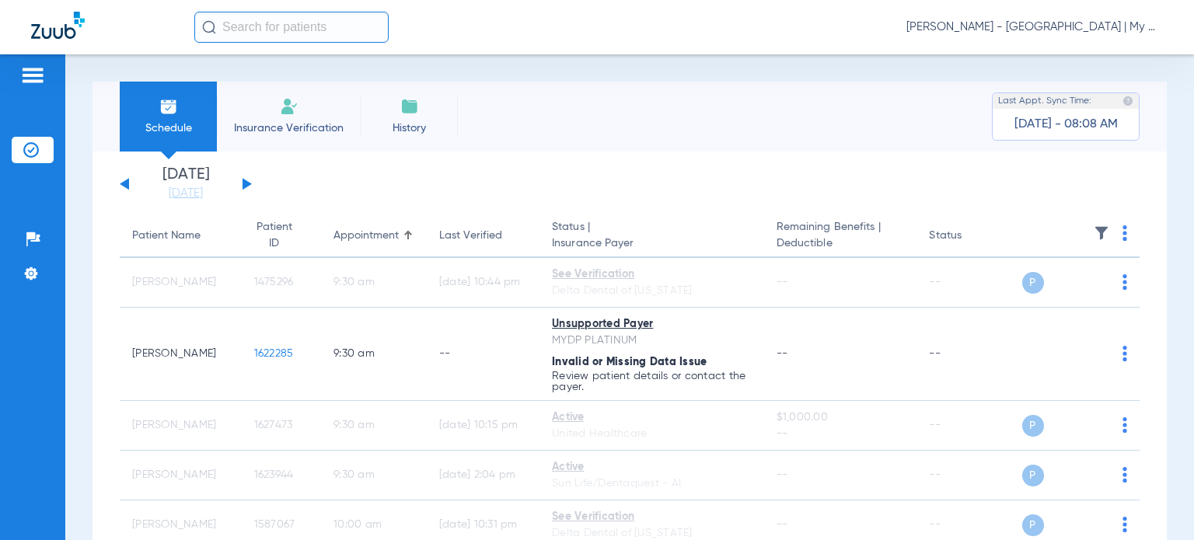
click at [123, 183] on button at bounding box center [124, 184] width 9 height 12
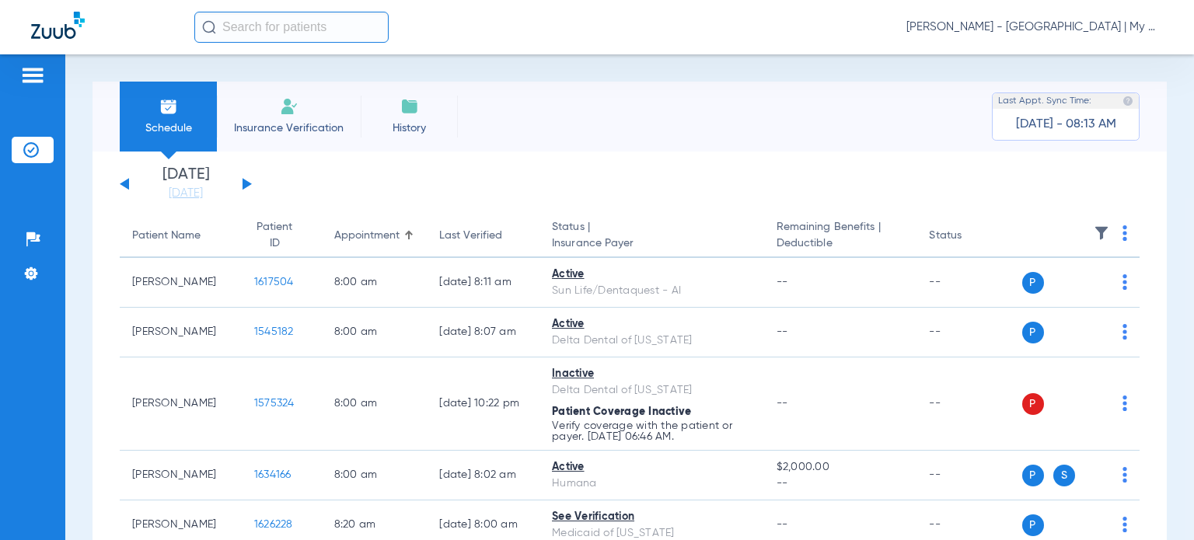
click at [575, 144] on div "Schedule Insurance Verification History Last Appt. Sync Time: Today - 08:13 AM" at bounding box center [630, 117] width 1074 height 70
click at [451, 232] on div "Last Verified" at bounding box center [470, 236] width 63 height 16
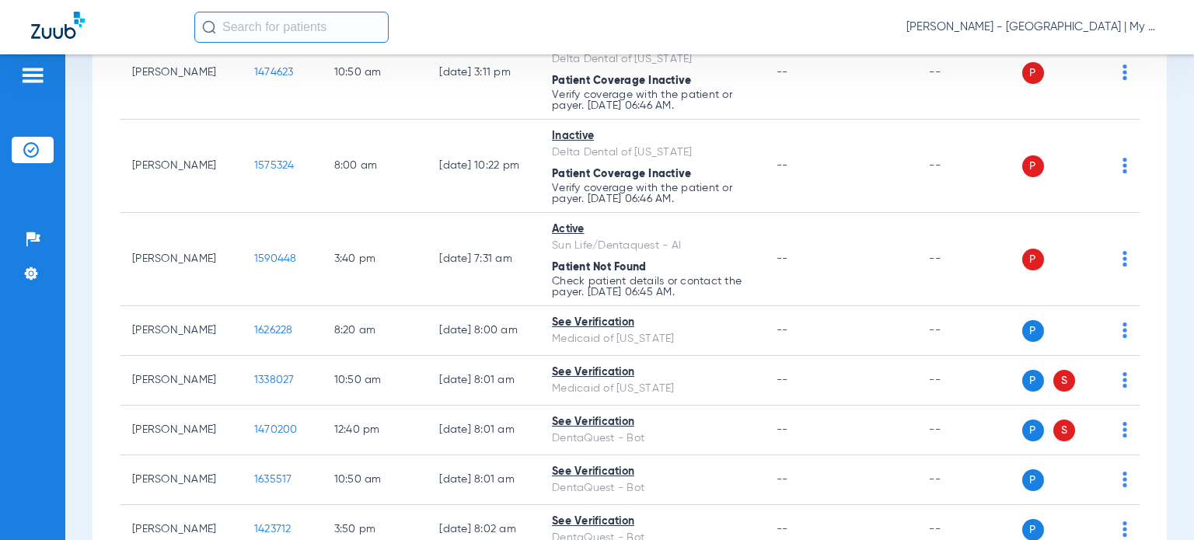
scroll to position [233, 0]
click at [84, 329] on div "Schedule Insurance Verification History Last Appt. Sync Time: [DATE] - 08:13 AM…" at bounding box center [629, 297] width 1129 height 486
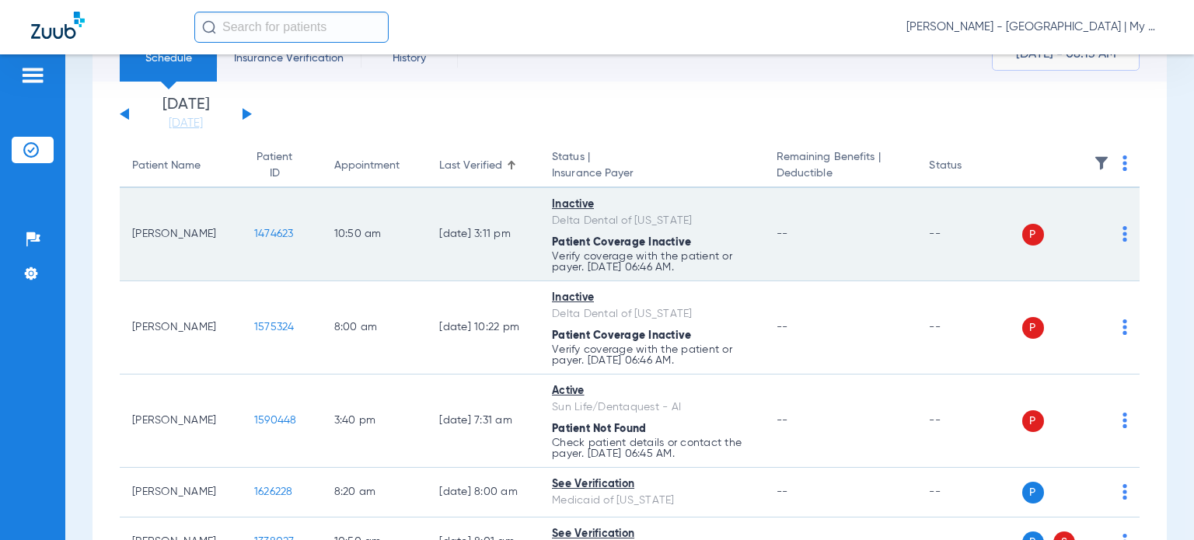
scroll to position [0, 0]
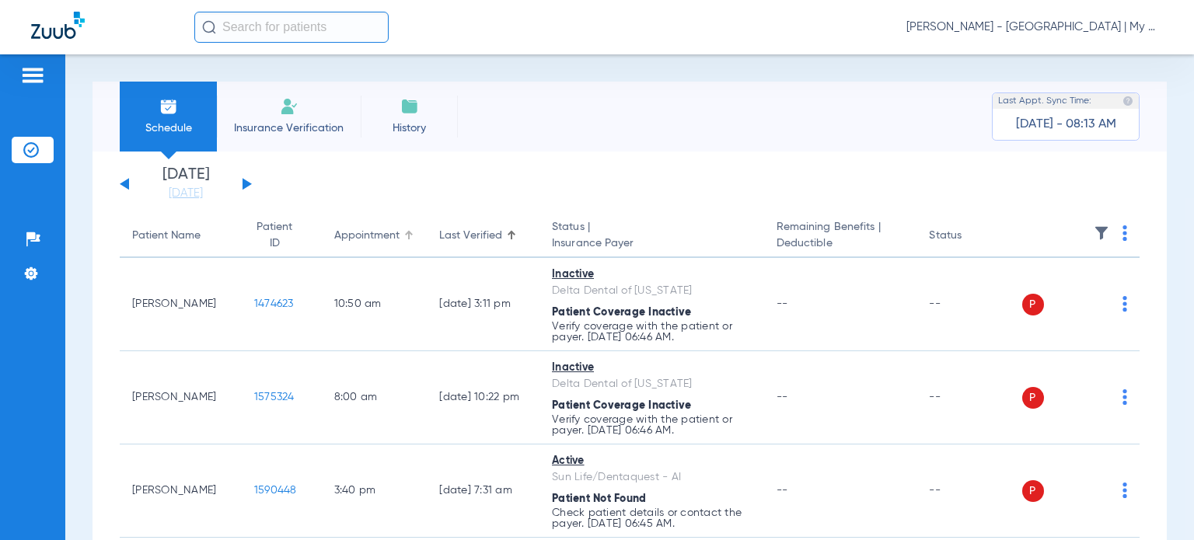
click at [334, 240] on div "Appointment" at bounding box center [366, 236] width 65 height 16
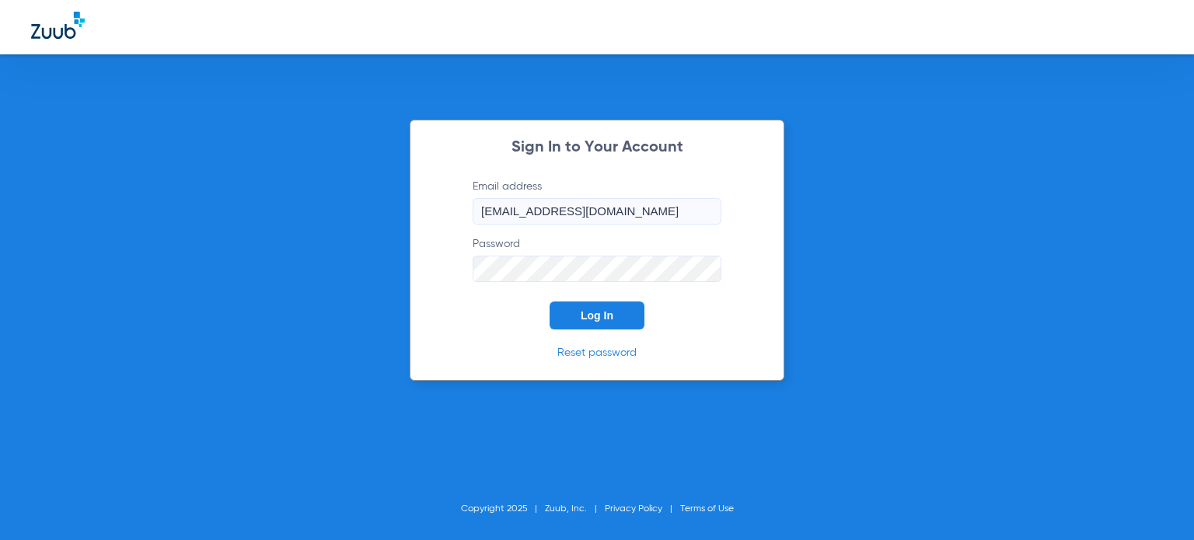
click at [566, 319] on button "Log In" at bounding box center [597, 316] width 95 height 28
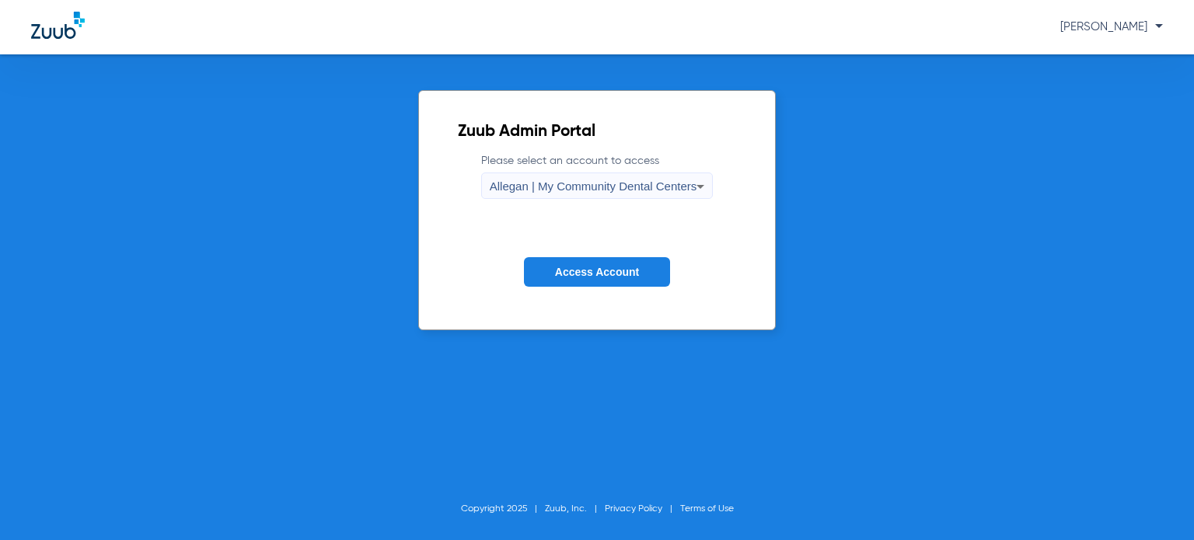
click at [514, 190] on span "Allegan | My Community Dental Centers" at bounding box center [594, 186] width 208 height 13
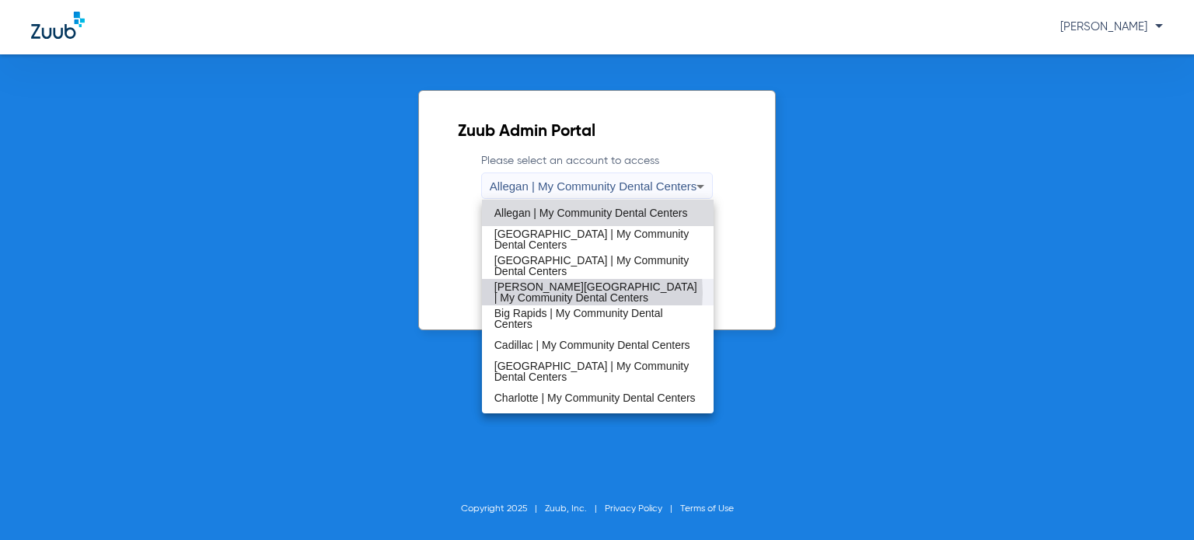
click at [560, 294] on span "[PERSON_NAME][GEOGRAPHIC_DATA] | My Community Dental Centers" at bounding box center [597, 292] width 207 height 22
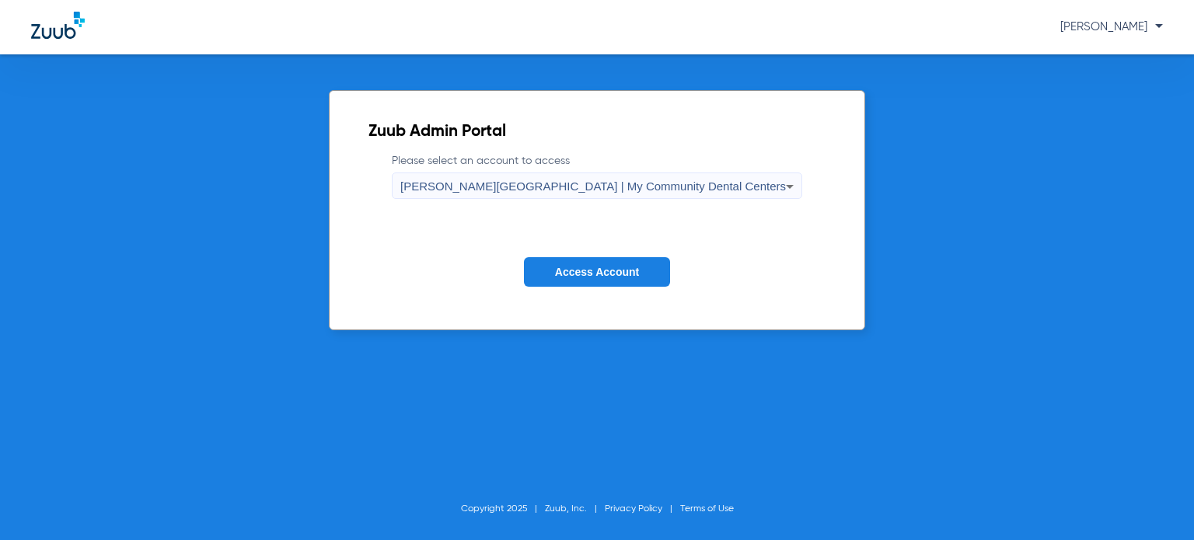
click at [569, 271] on span "Access Account" at bounding box center [597, 272] width 84 height 12
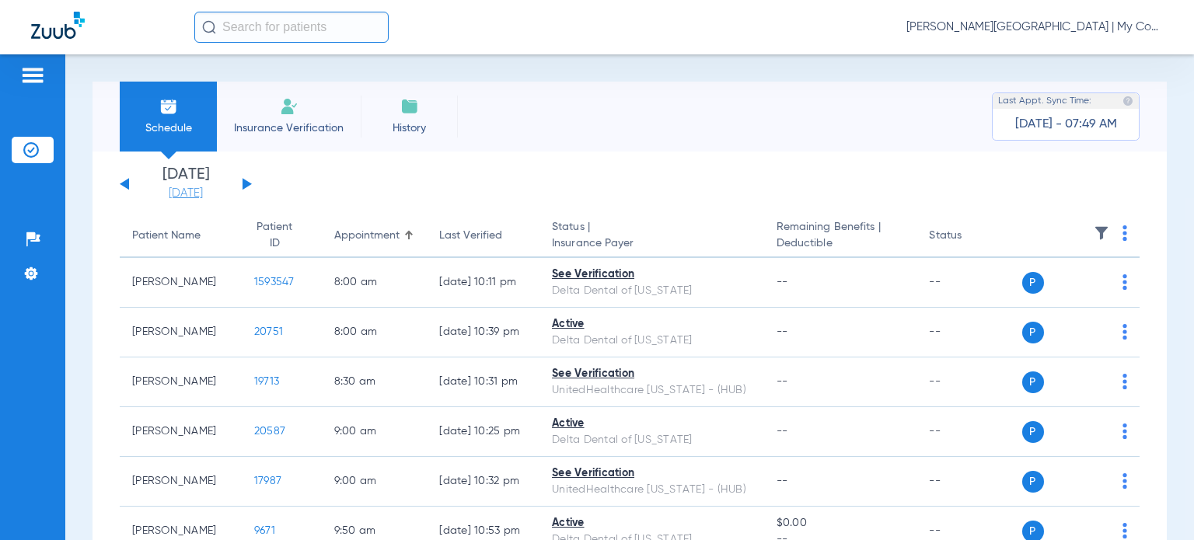
click at [159, 190] on link "[DATE]" at bounding box center [185, 194] width 93 height 16
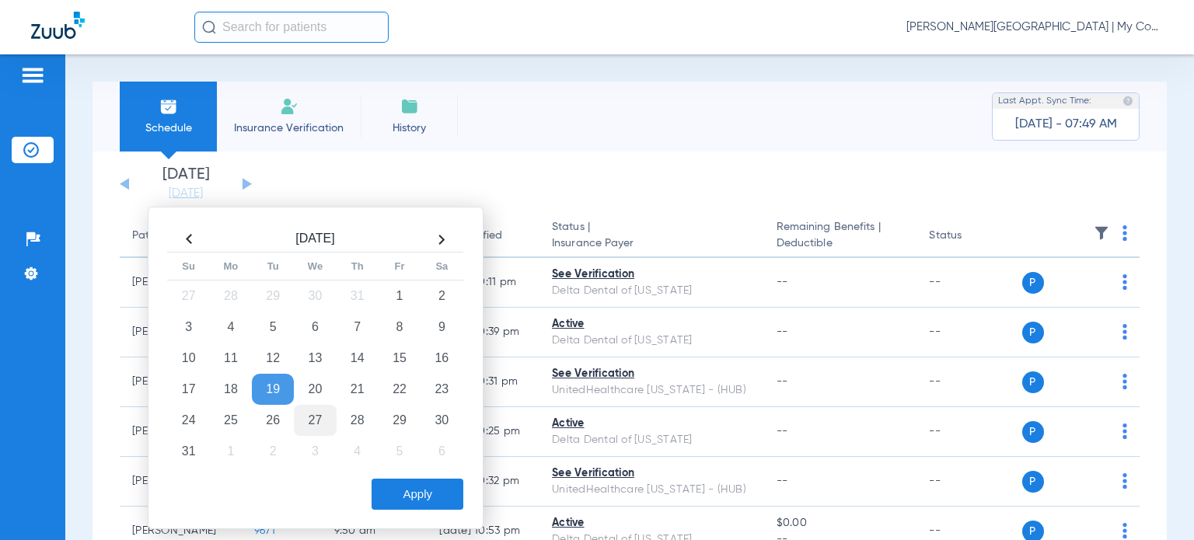
click at [312, 421] on td "27" at bounding box center [315, 420] width 42 height 31
click at [386, 484] on button "Apply" at bounding box center [418, 494] width 92 height 31
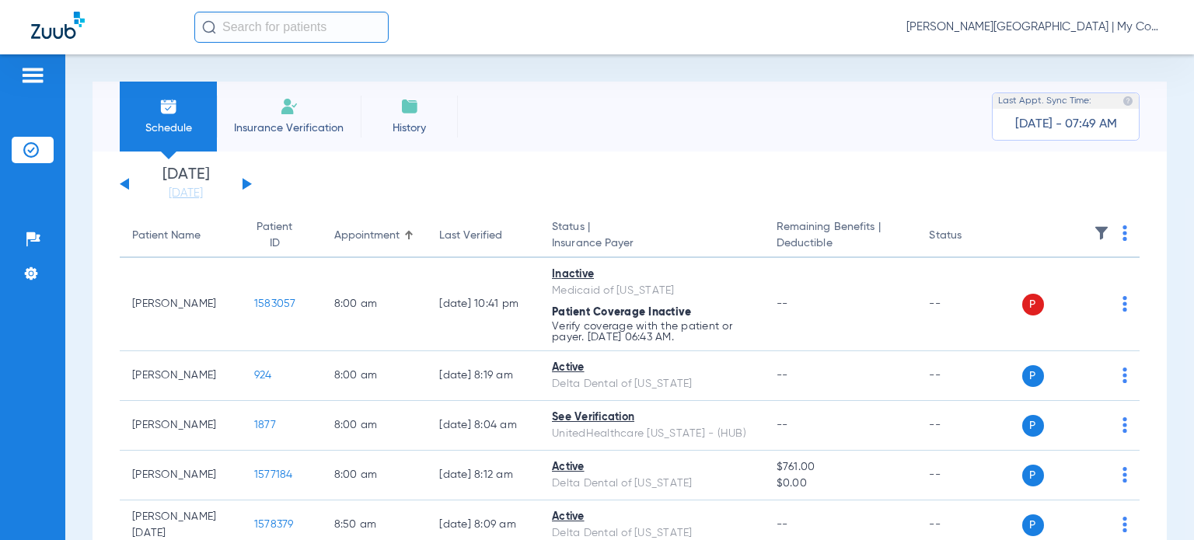
click at [246, 185] on button at bounding box center [247, 184] width 9 height 12
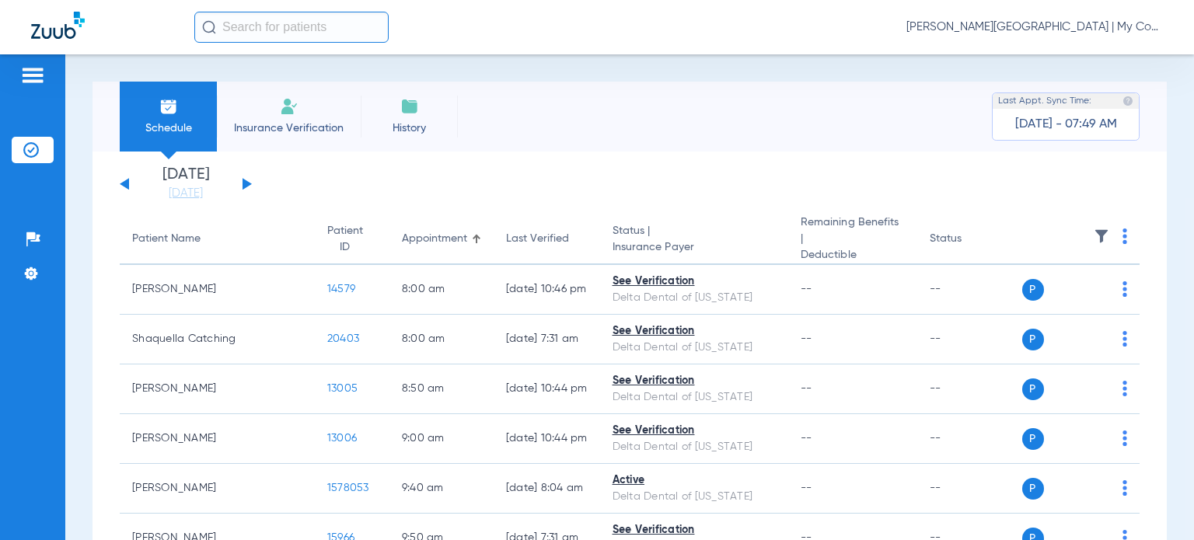
click at [1123, 239] on img at bounding box center [1125, 237] width 5 height 16
click at [1049, 299] on span "Verify All" at bounding box center [1055, 295] width 93 height 11
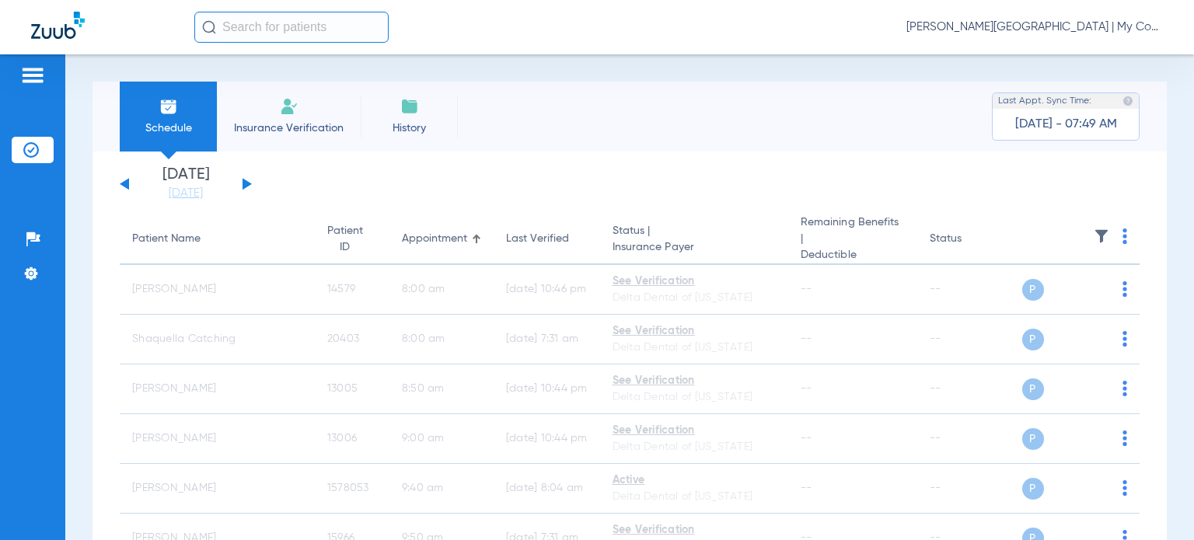
click at [121, 180] on div "[DATE] [DATE] [DATE] [DATE] [DATE] [DATE] [DATE] [DATE] [DATE] [DATE] [DATE] [D…" at bounding box center [186, 184] width 132 height 34
click at [124, 183] on button at bounding box center [124, 184] width 9 height 12
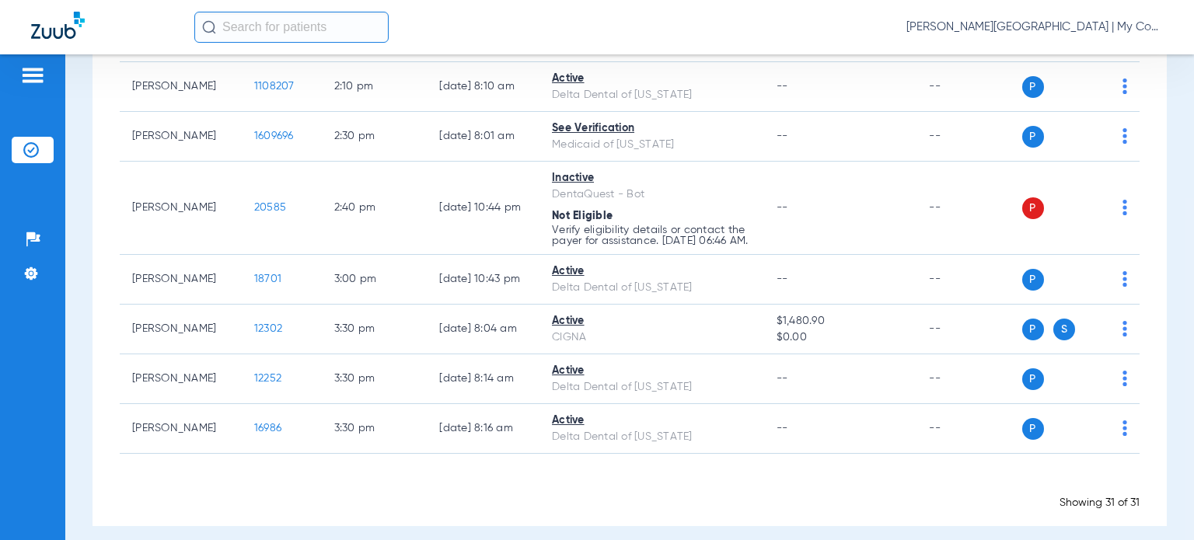
scroll to position [1528, 0]
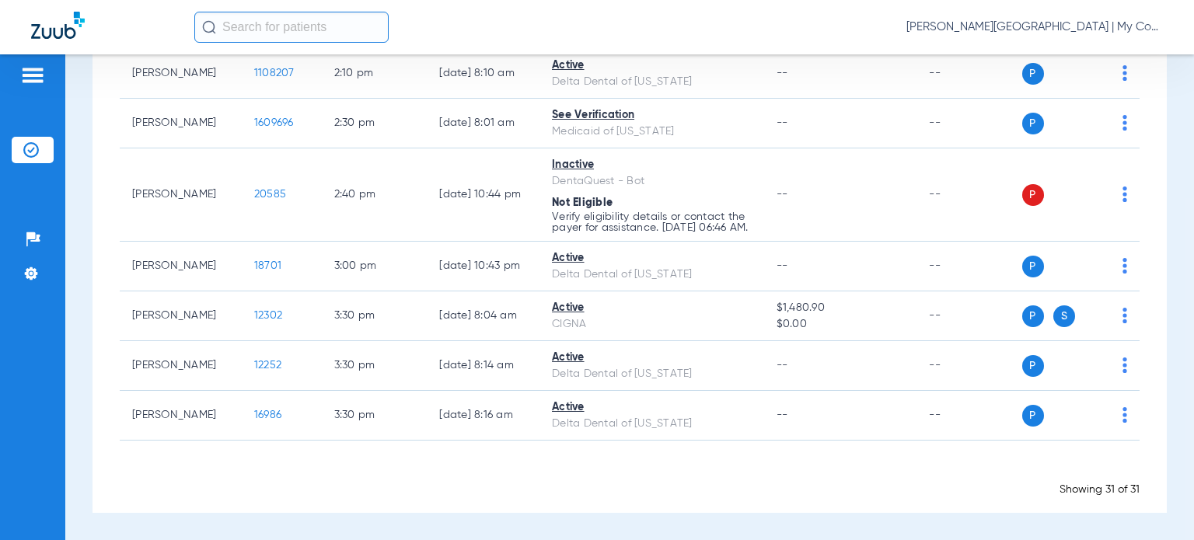
click at [1162, 276] on div "Schedule Insurance Verification History Last Appt. Sync Time: [DATE] - 08:13 AM…" at bounding box center [629, 297] width 1129 height 486
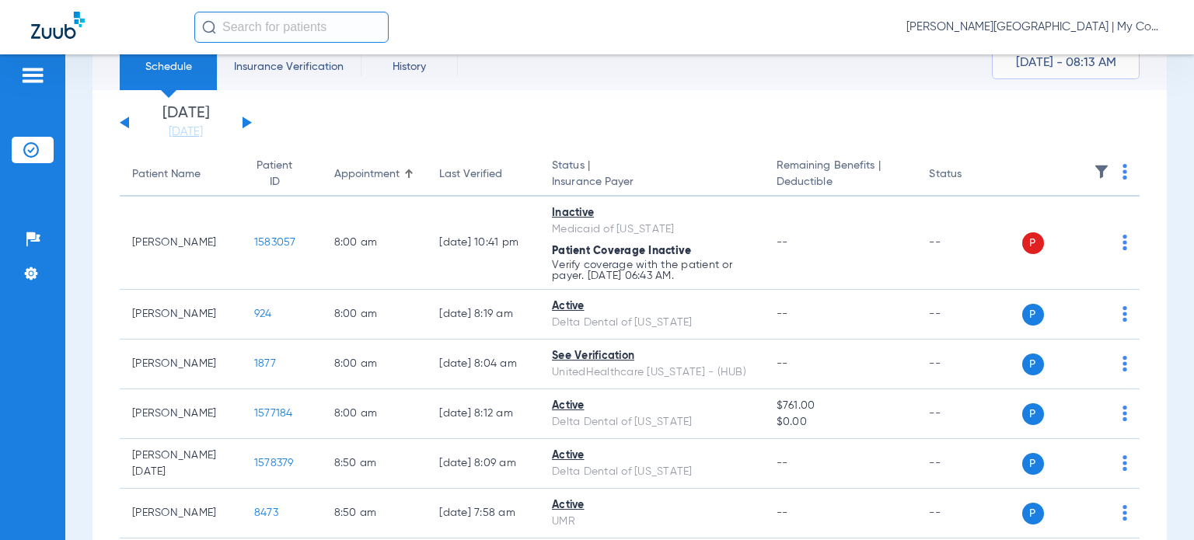
scroll to position [0, 0]
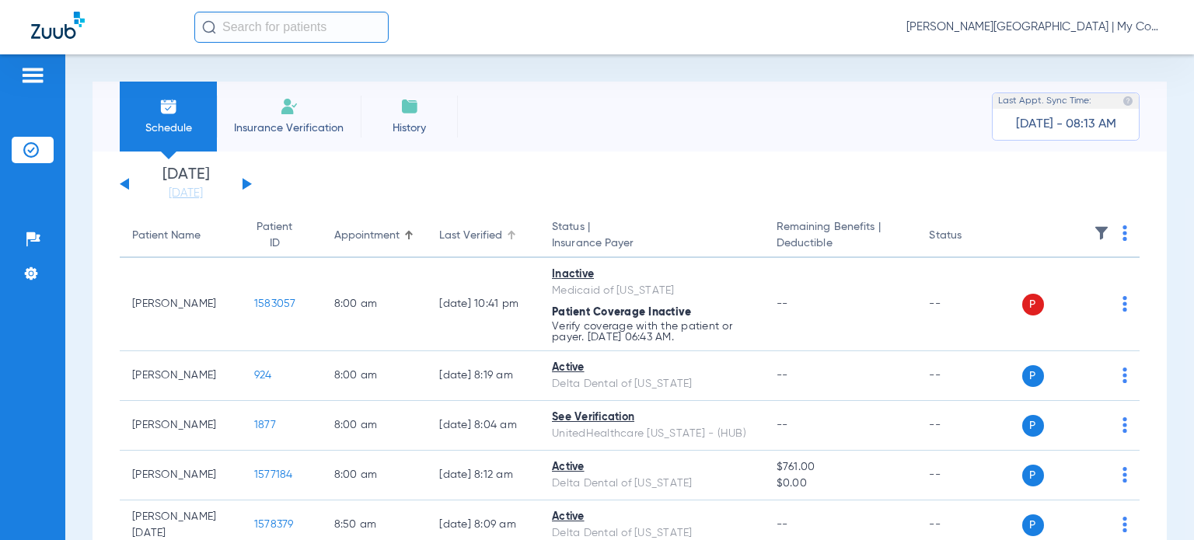
click at [453, 236] on div "Last Verified" at bounding box center [470, 236] width 63 height 16
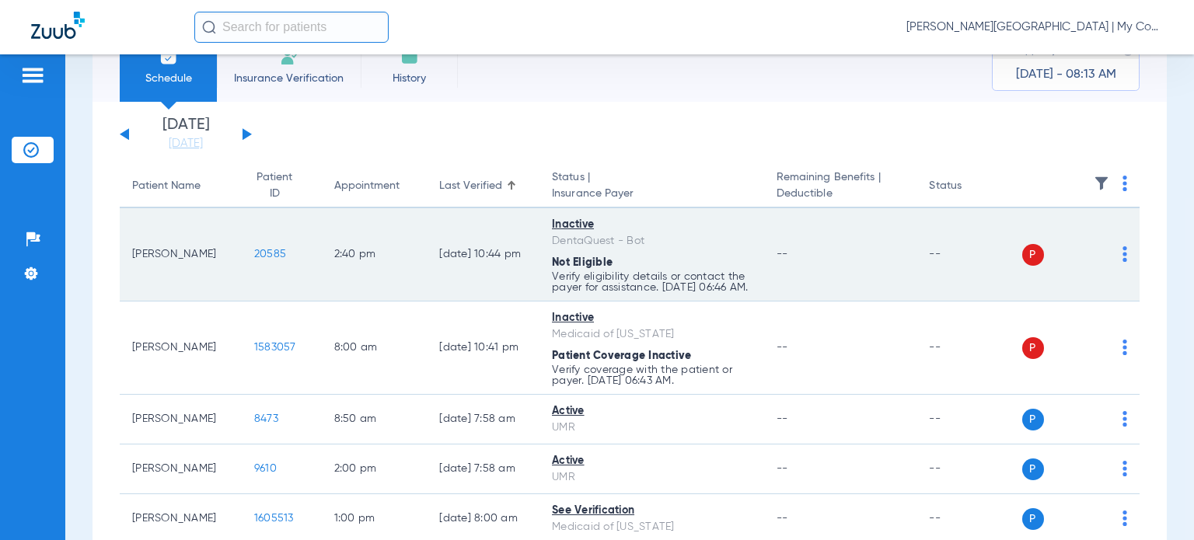
scroll to position [78, 0]
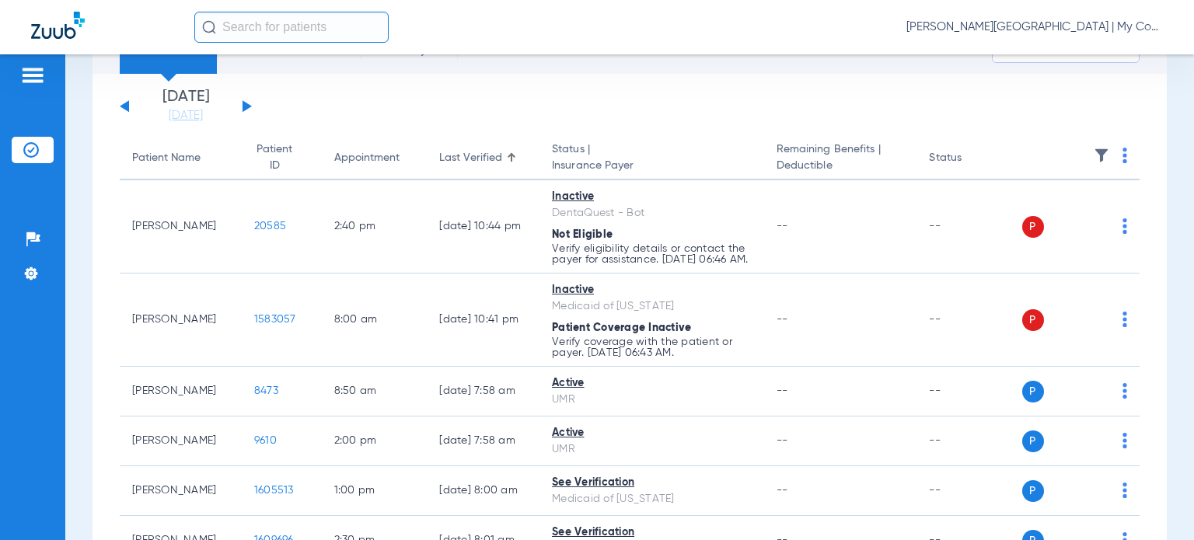
click at [1163, 326] on div "Schedule Insurance Verification History Last Appt. Sync Time: [DATE] - 08:13 AM…" at bounding box center [629, 297] width 1129 height 486
click at [338, 165] on div "Appointment" at bounding box center [366, 158] width 65 height 16
